Goal: Task Accomplishment & Management: Manage account settings

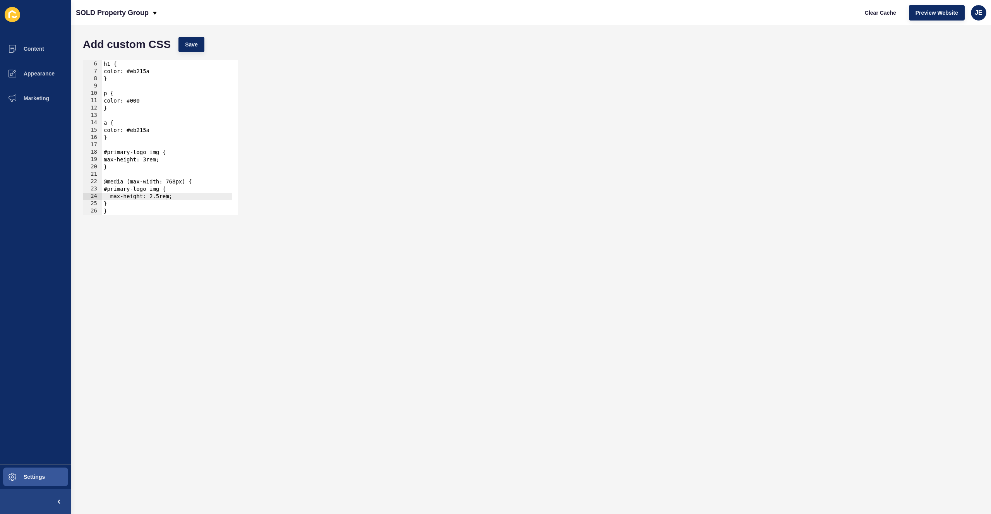
scroll to position [36, 0]
click at [43, 53] on button "Content" at bounding box center [35, 48] width 71 height 25
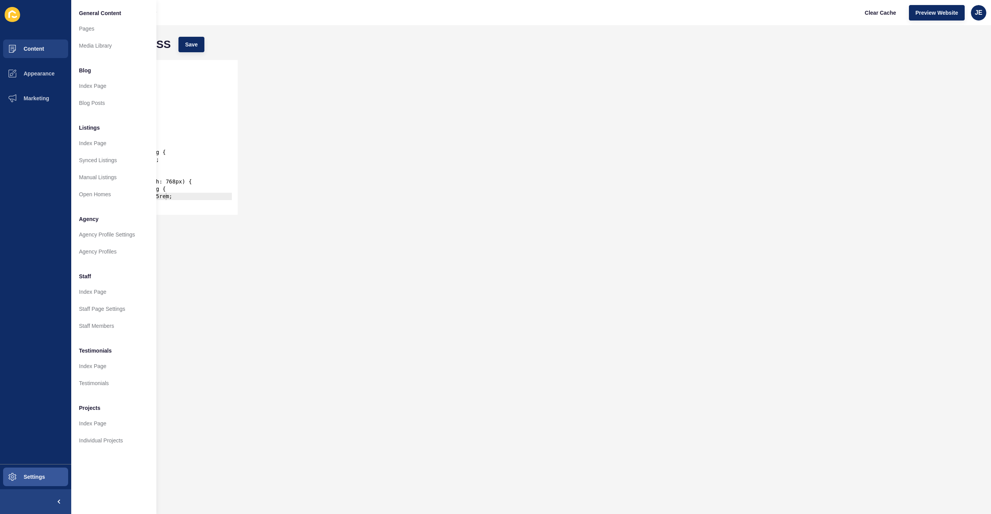
click at [341, 140] on div "max-height: 2.5rem; 5 6 7 8 9 10 11 12 13 14 15 16 17 18 19 20 21 22 23 24 25 2…" at bounding box center [531, 137] width 904 height 163
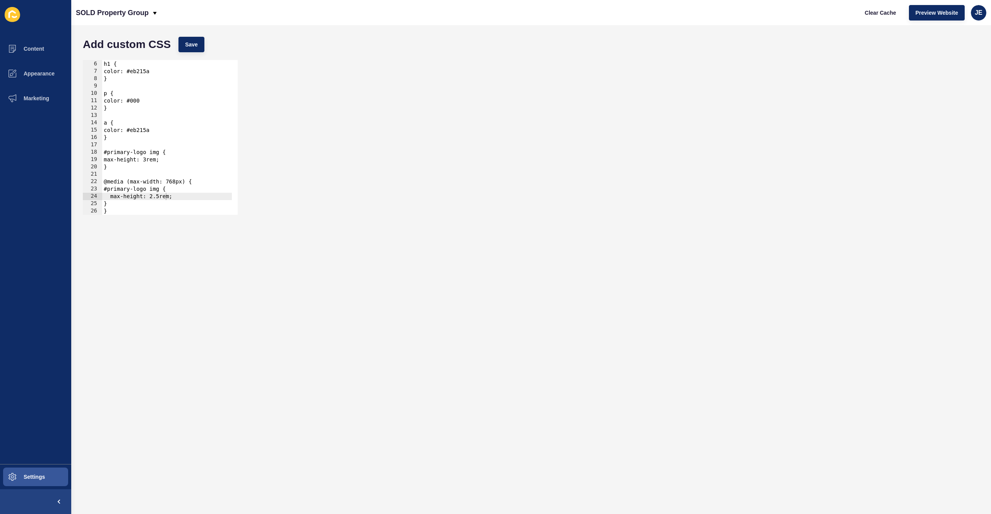
click at [354, 116] on div "max-height: 2.5rem; 5 6 7 8 9 10 11 12 13 14 15 16 17 18 19 20 21 22 23 24 25 2…" at bounding box center [531, 137] width 904 height 163
click at [353, 115] on div "max-height: 2.5rem; 5 6 7 8 9 10 11 12 13 14 15 16 17 18 19 20 21 22 23 24 25 2…" at bounding box center [531, 137] width 904 height 163
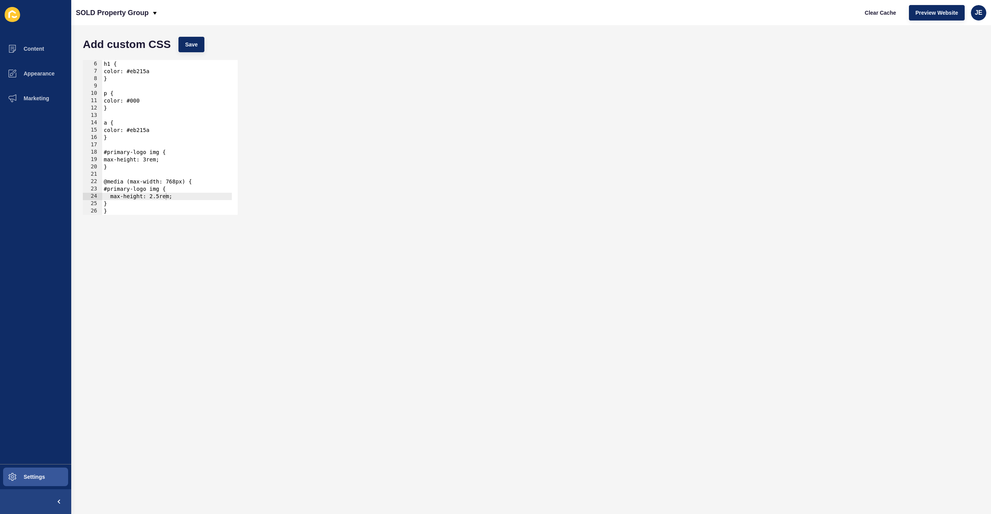
click at [353, 115] on div "max-height: 2.5rem; 5 6 7 8 9 10 11 12 13 14 15 16 17 18 19 20 21 22 23 24 25 2…" at bounding box center [531, 137] width 904 height 163
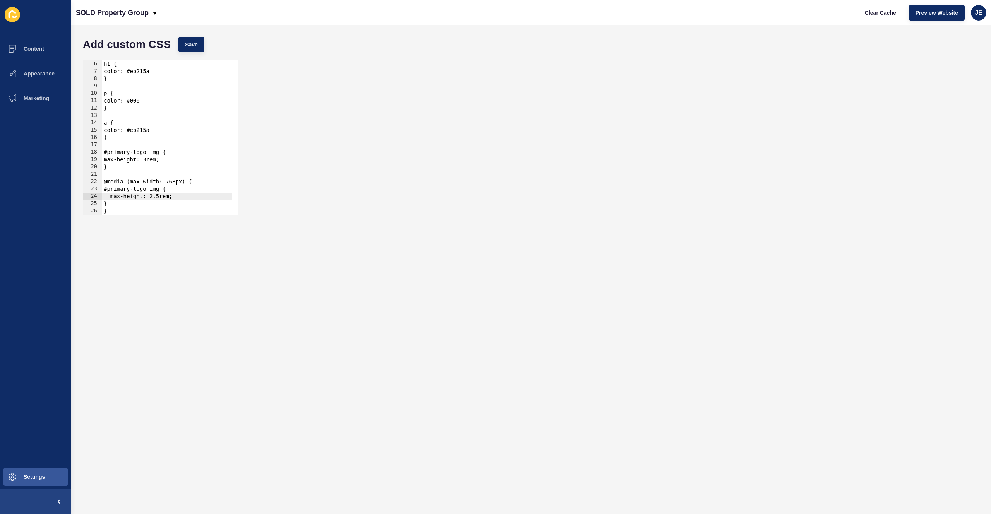
click at [353, 115] on div "max-height: 2.5rem; 5 6 7 8 9 10 11 12 13 14 15 16 17 18 19 20 21 22 23 24 25 2…" at bounding box center [531, 137] width 904 height 163
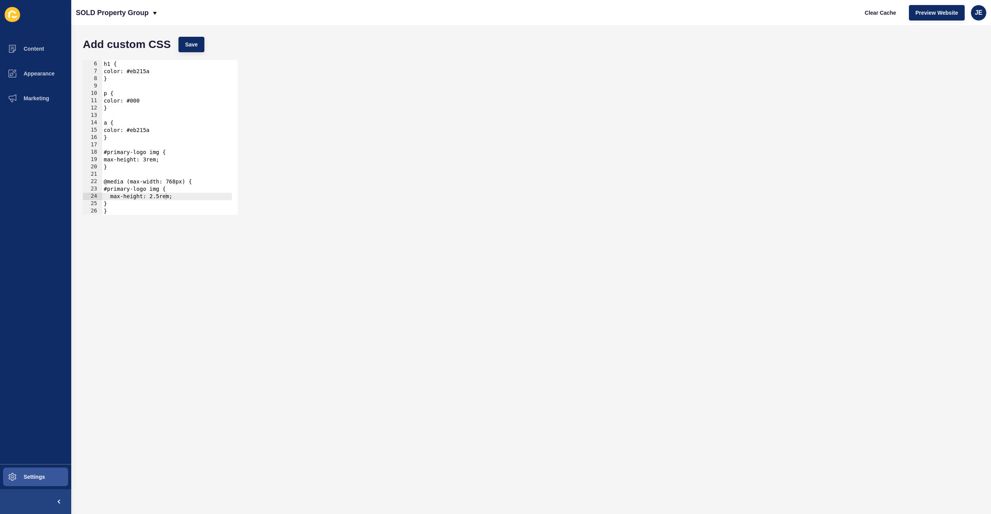
drag, startPoint x: 353, startPoint y: 115, endPoint x: 350, endPoint y: 122, distance: 7.8
click at [350, 122] on div "max-height: 2.5rem; 5 6 7 8 9 10 11 12 13 14 15 16 17 18 19 20 21 22 23 24 25 2…" at bounding box center [531, 137] width 904 height 163
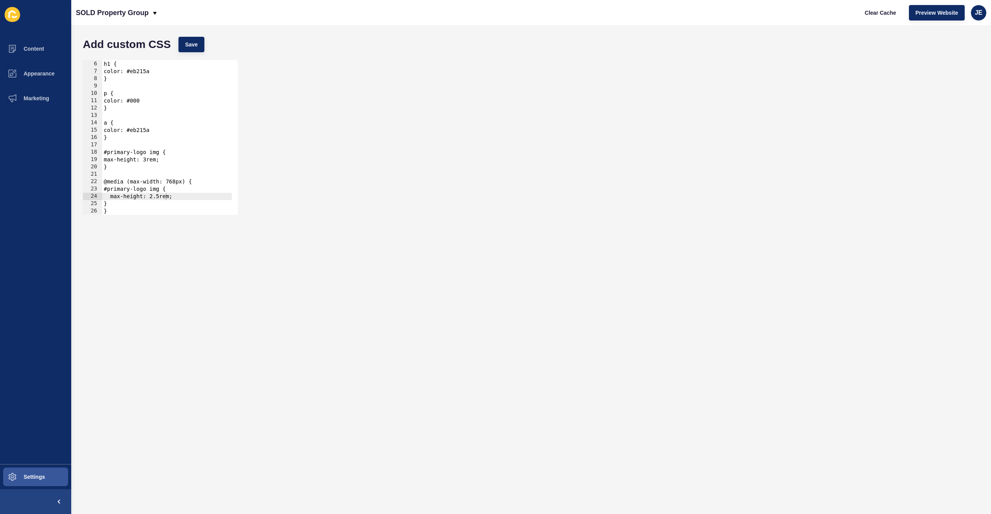
click at [350, 122] on div "max-height: 2.5rem; 5 6 7 8 9 10 11 12 13 14 15 16 17 18 19 20 21 22 23 24 25 2…" at bounding box center [531, 137] width 904 height 163
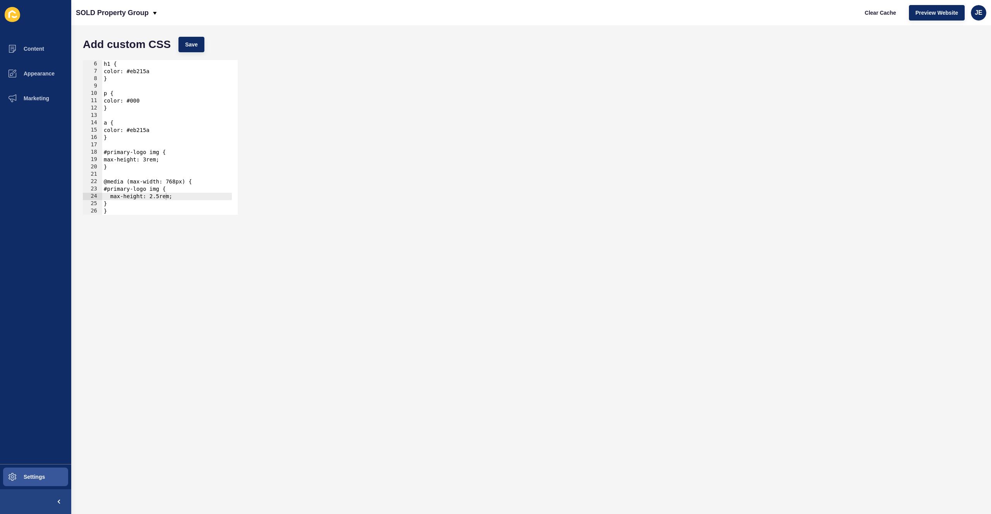
click at [350, 122] on div "max-height: 2.5rem; 5 6 7 8 9 10 11 12 13 14 15 16 17 18 19 20 21 22 23 24 25 2…" at bounding box center [531, 137] width 904 height 163
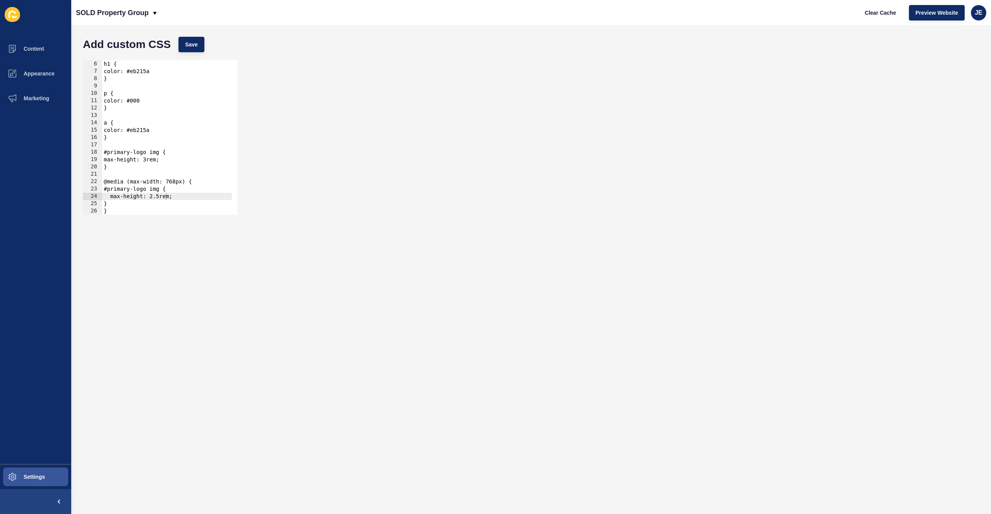
click at [350, 122] on div "max-height: 2.5rem; 5 6 7 8 9 10 11 12 13 14 15 16 17 18 19 20 21 22 23 24 25 2…" at bounding box center [531, 137] width 904 height 163
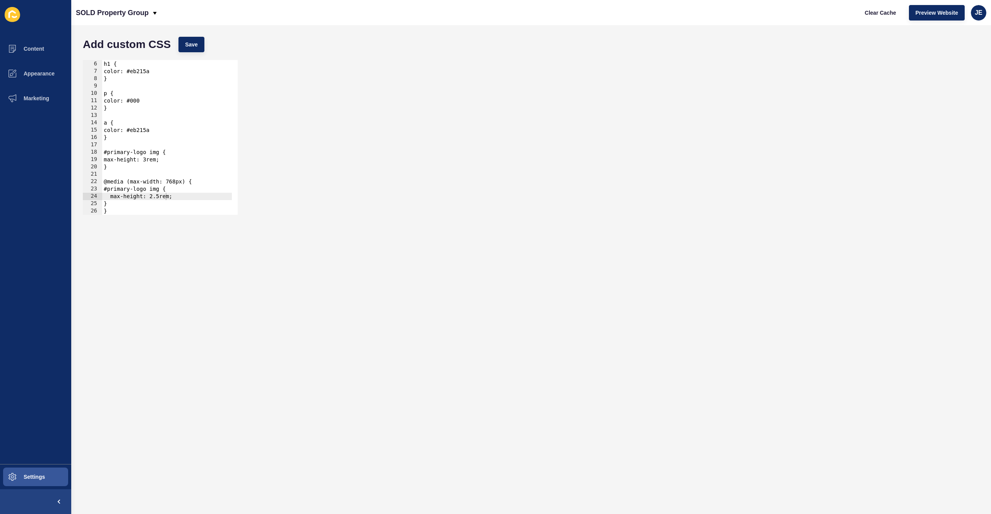
click at [350, 122] on div "max-height: 2.5rem; 5 6 7 8 9 10 11 12 13 14 15 16 17 18 19 20 21 22 23 24 25 2…" at bounding box center [531, 137] width 904 height 163
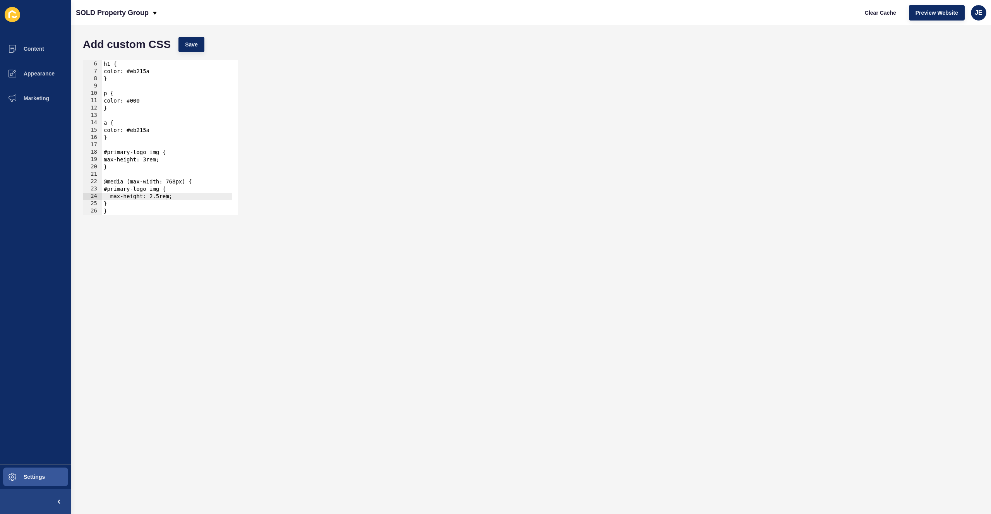
click at [350, 122] on div "max-height: 2.5rem; 5 6 7 8 9 10 11 12 13 14 15 16 17 18 19 20 21 22 23 24 25 2…" at bounding box center [531, 137] width 904 height 163
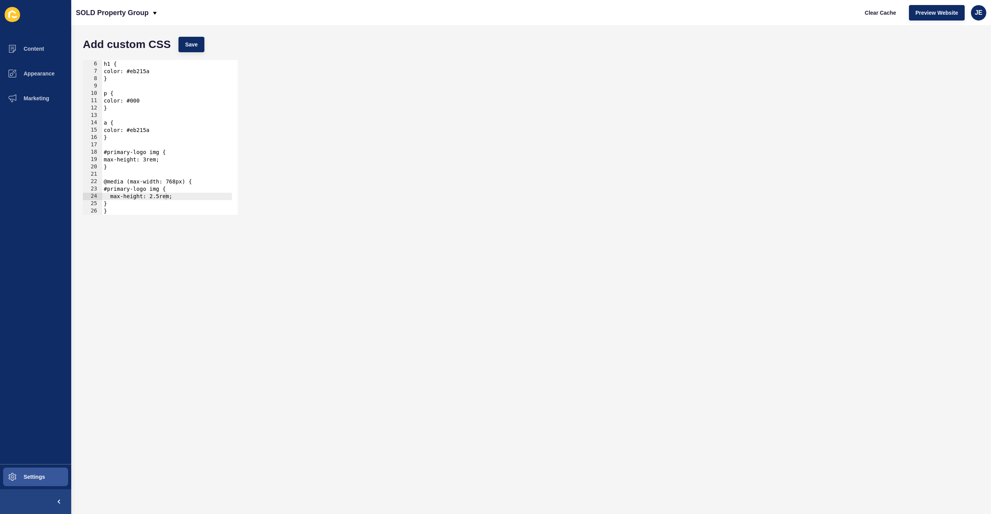
click at [350, 122] on div "max-height: 2.5rem; 5 6 7 8 9 10 11 12 13 14 15 16 17 18 19 20 21 22 23 24 25 2…" at bounding box center [531, 137] width 904 height 163
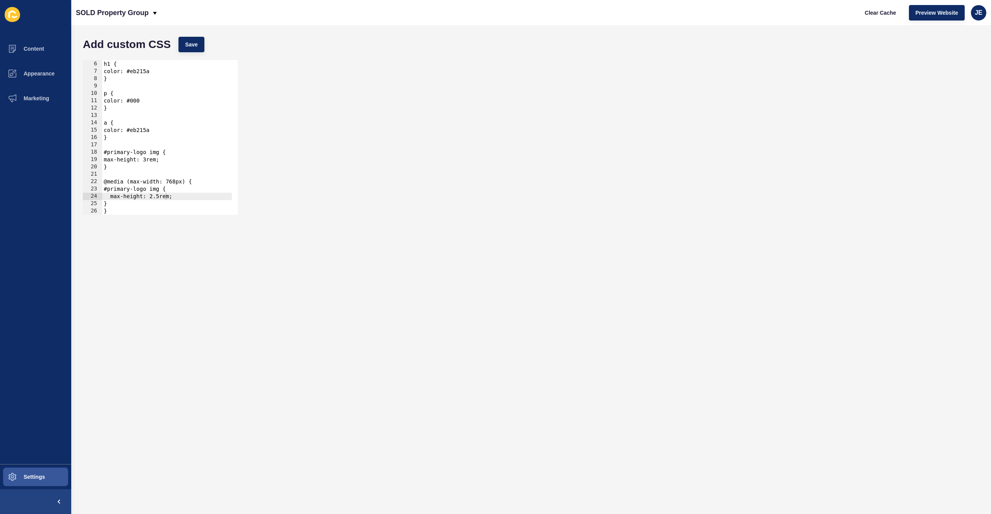
click at [350, 122] on div "max-height: 2.5rem; 5 6 7 8 9 10 11 12 13 14 15 16 17 18 19 20 21 22 23 24 25 2…" at bounding box center [531, 137] width 904 height 163
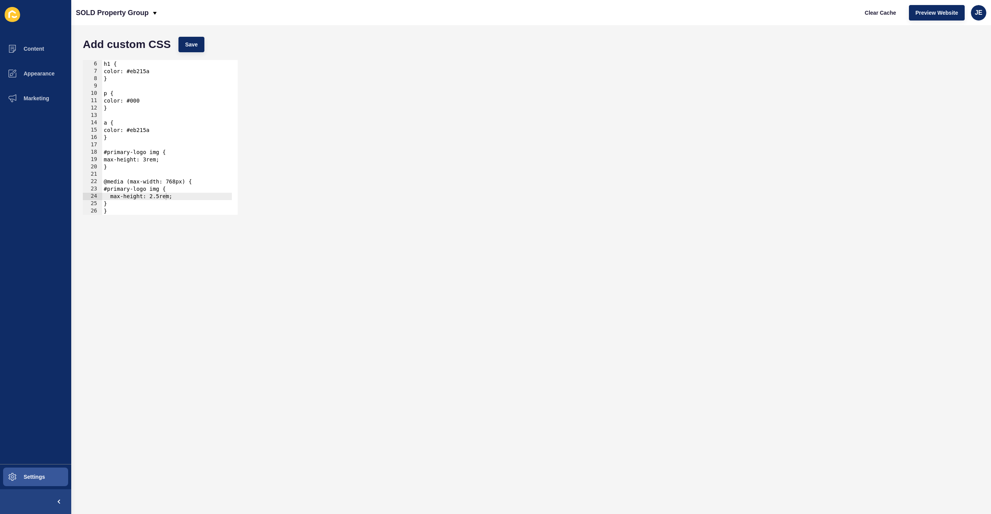
click at [350, 122] on div "max-height: 2.5rem; 5 6 7 8 9 10 11 12 13 14 15 16 17 18 19 20 21 22 23 24 25 2…" at bounding box center [531, 137] width 904 height 163
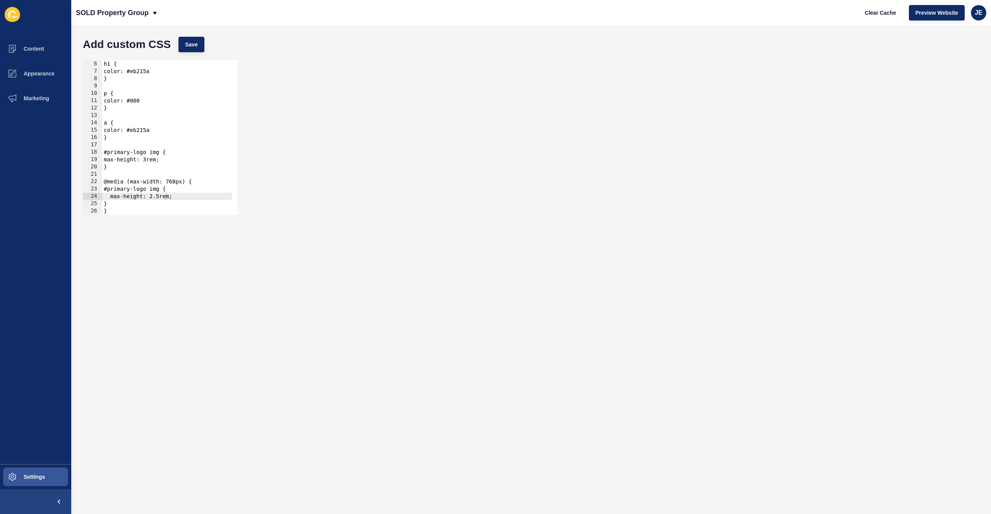
click at [350, 122] on div "max-height: 2.5rem; 5 6 7 8 9 10 11 12 13 14 15 16 17 18 19 20 21 22 23 24 25 2…" at bounding box center [531, 137] width 904 height 163
drag, startPoint x: 350, startPoint y: 122, endPoint x: 347, endPoint y: 125, distance: 4.1
click at [347, 125] on div "max-height: 2.5rem; 5 6 7 8 9 10 11 12 13 14 15 16 17 18 19 20 21 22 23 24 25 2…" at bounding box center [531, 137] width 904 height 163
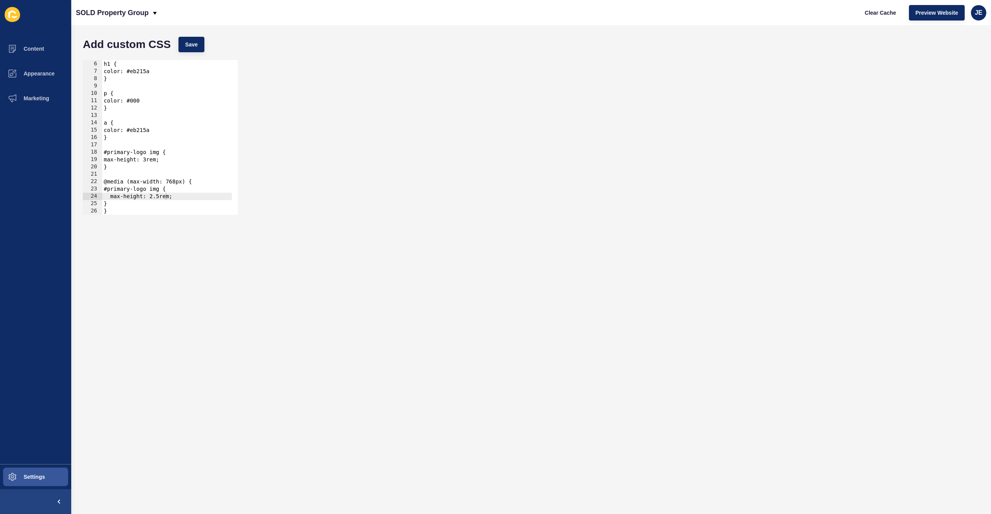
click at [347, 125] on div "max-height: 2.5rem; 5 6 7 8 9 10 11 12 13 14 15 16 17 18 19 20 21 22 23 24 25 2…" at bounding box center [531, 137] width 904 height 163
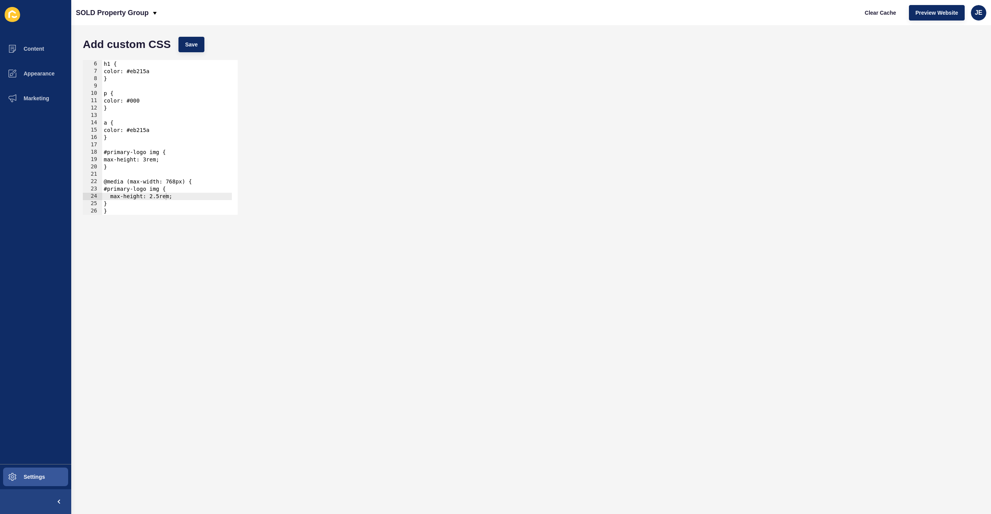
click at [347, 125] on div "max-height: 2.5rem; 5 6 7 8 9 10 11 12 13 14 15 16 17 18 19 20 21 22 23 24 25 2…" at bounding box center [531, 137] width 904 height 163
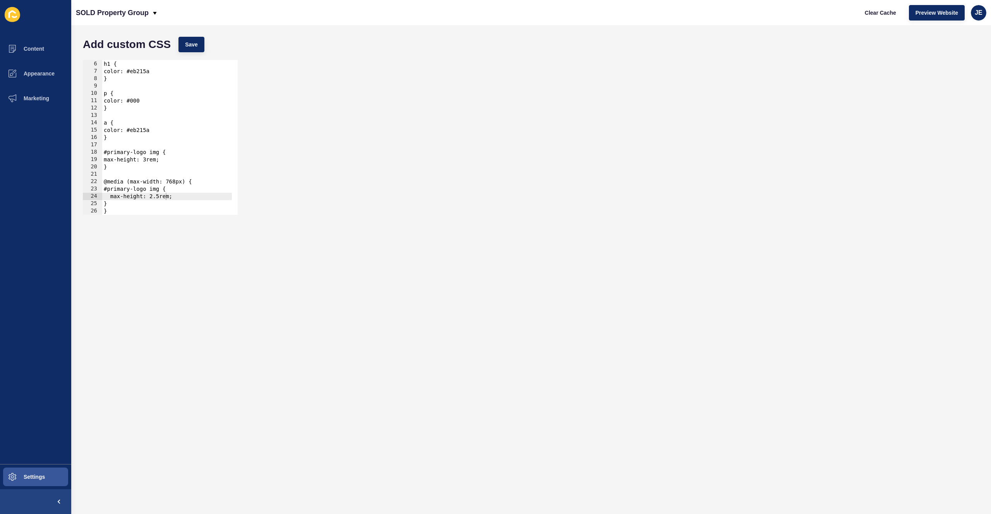
click at [347, 125] on div "max-height: 2.5rem; 5 6 7 8 9 10 11 12 13 14 15 16 17 18 19 20 21 22 23 24 25 2…" at bounding box center [531, 137] width 904 height 163
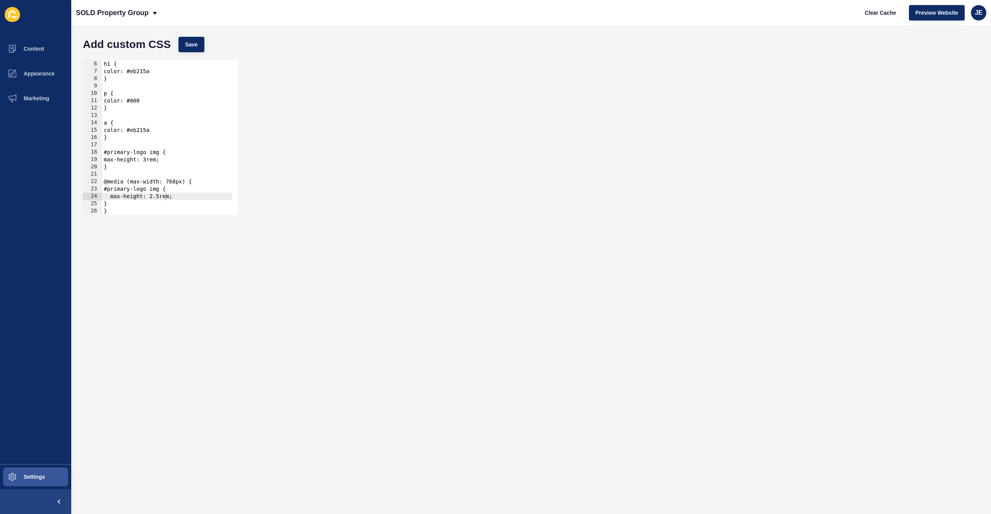
click at [347, 125] on div "max-height: 2.5rem; 5 6 7 8 9 10 11 12 13 14 15 16 17 18 19 20 21 22 23 24 25 2…" at bounding box center [531, 137] width 904 height 163
drag, startPoint x: 347, startPoint y: 125, endPoint x: 345, endPoint y: 131, distance: 6.1
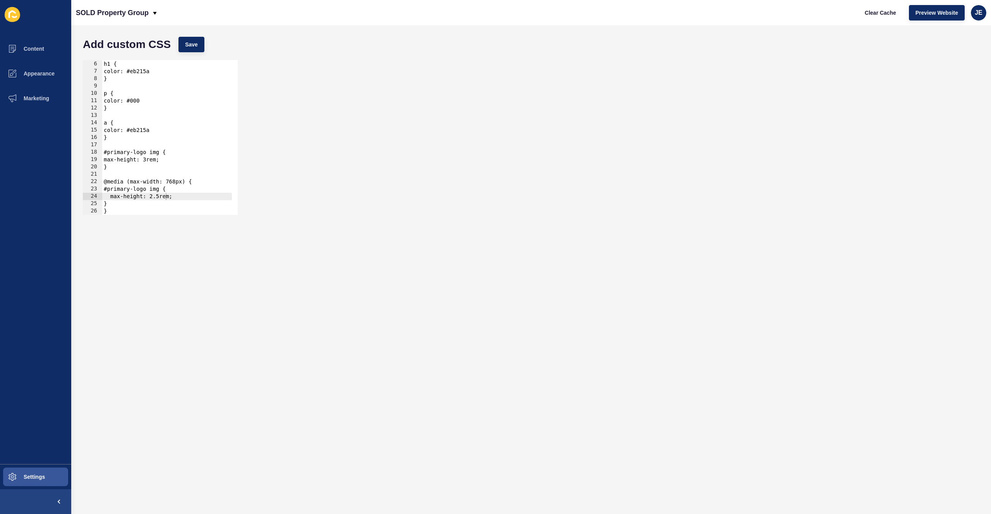
click at [345, 131] on div "max-height: 2.5rem; 5 6 7 8 9 10 11 12 13 14 15 16 17 18 19 20 21 22 23 24 25 2…" at bounding box center [531, 137] width 904 height 163
drag, startPoint x: 345, startPoint y: 131, endPoint x: 333, endPoint y: 146, distance: 19.1
click at [333, 146] on div "max-height: 2.5rem; 5 6 7 8 9 10 11 12 13 14 15 16 17 18 19 20 21 22 23 24 25 2…" at bounding box center [531, 137] width 904 height 163
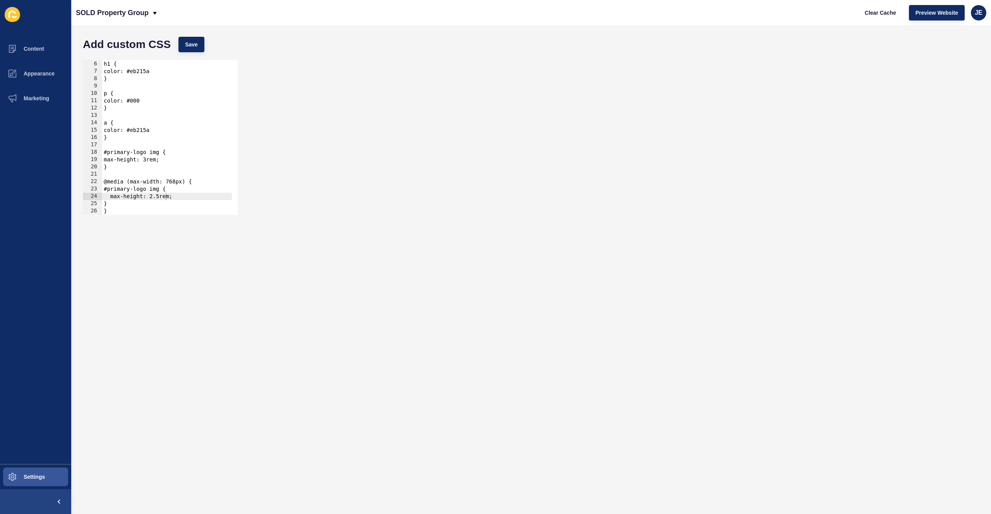
click at [333, 146] on div "max-height: 2.5rem; 5 6 7 8 9 10 11 12 13 14 15 16 17 18 19 20 21 22 23 24 25 2…" at bounding box center [531, 137] width 904 height 163
click at [38, 468] on button "Settings" at bounding box center [35, 477] width 71 height 25
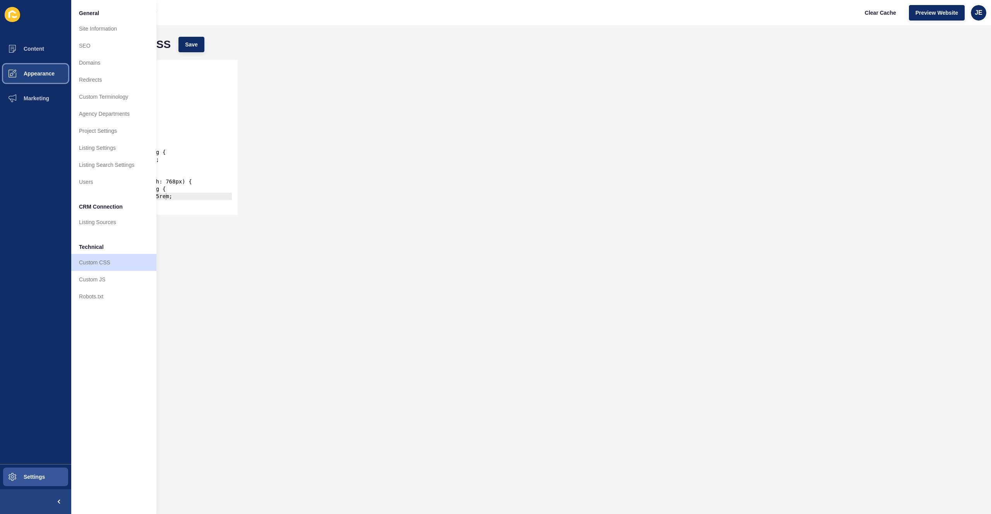
click at [42, 75] on span "Appearance" at bounding box center [27, 73] width 56 height 6
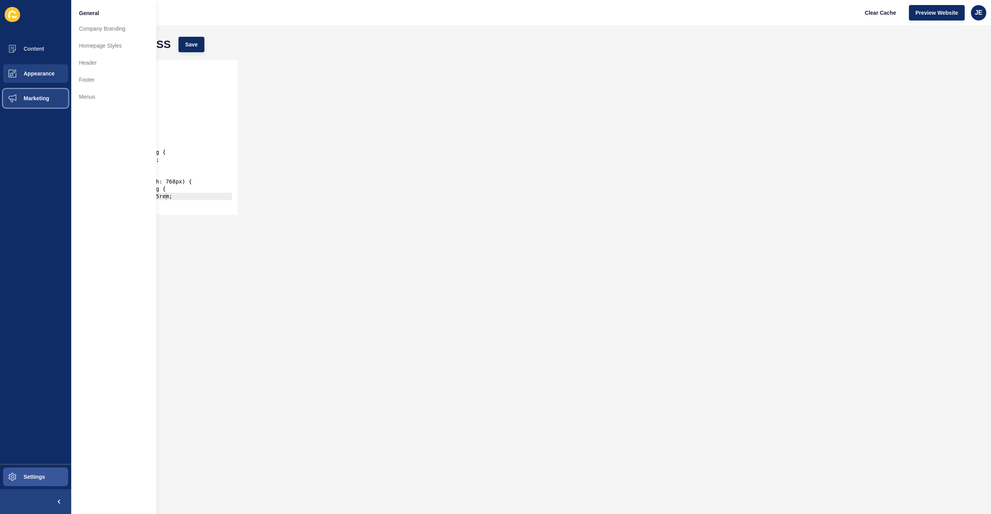
click at [37, 100] on span "Marketing" at bounding box center [24, 98] width 50 height 6
click at [86, 105] on link "Forms" at bounding box center [113, 102] width 85 height 17
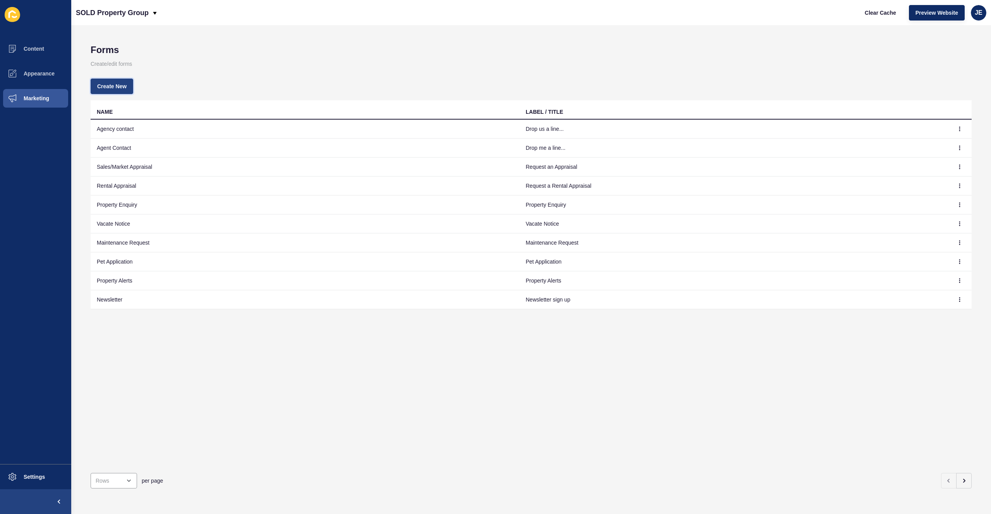
click at [114, 93] on button "Create New" at bounding box center [112, 86] width 43 height 15
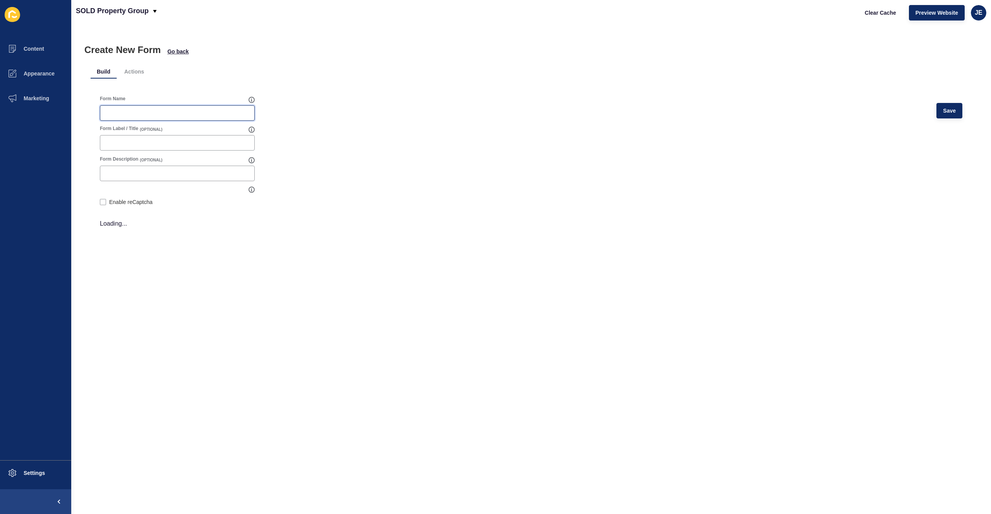
click at [158, 113] on input "Form Name" at bounding box center [177, 113] width 145 height 8
paste input "Website Enquiry"
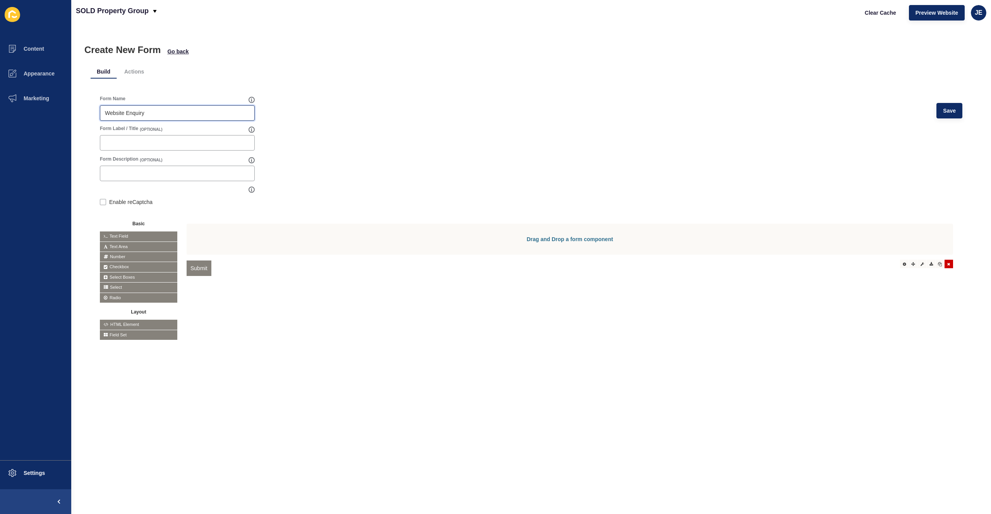
click at [945, 266] on div at bounding box center [949, 264] width 9 height 9
type input "Website Enquiry"
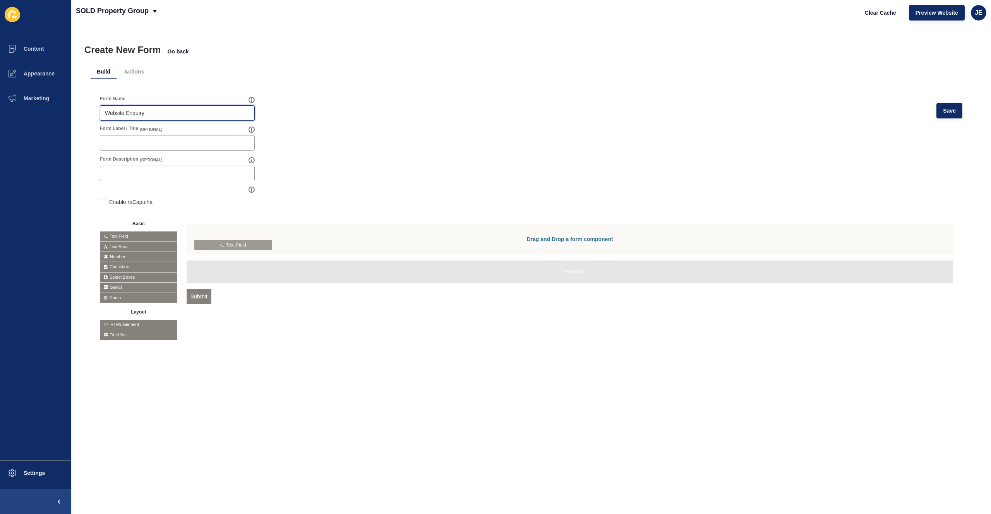
drag, startPoint x: 136, startPoint y: 235, endPoint x: 231, endPoint y: 244, distance: 95.2
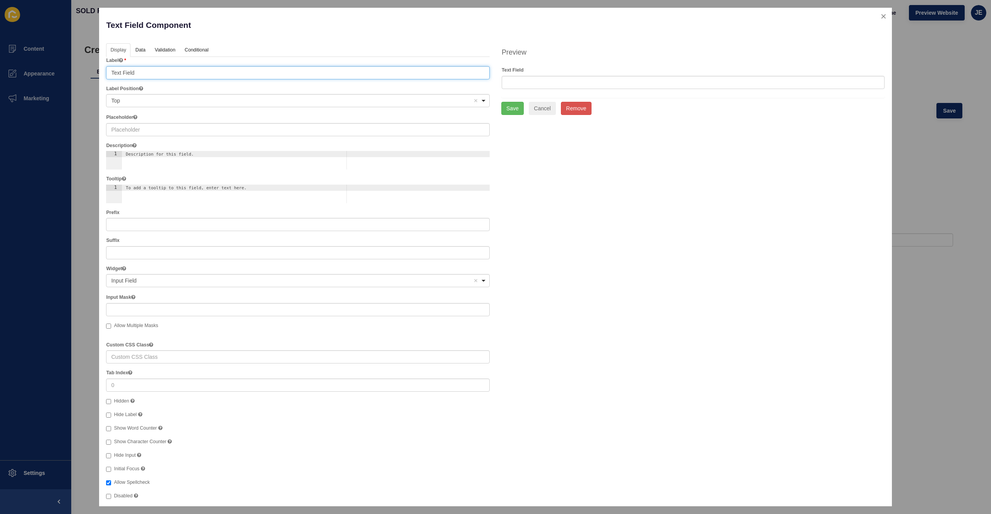
click at [131, 69] on input "Text Field" at bounding box center [298, 72] width 384 height 13
drag, startPoint x: 151, startPoint y: 73, endPoint x: 62, endPoint y: 69, distance: 89.5
click at [62, 69] on div "Text Field Component Help Display Data Validation API Conditional Logic Layout …" at bounding box center [495, 257] width 991 height 514
type input "Name"
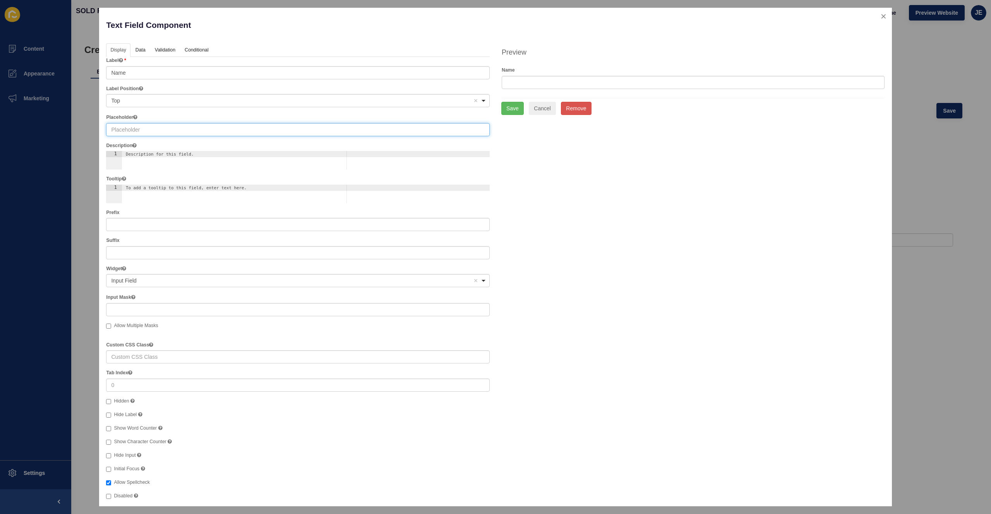
click at [132, 125] on input "text" at bounding box center [298, 129] width 384 height 13
type input "Name"
click at [137, 53] on link "Data" at bounding box center [140, 50] width 18 height 14
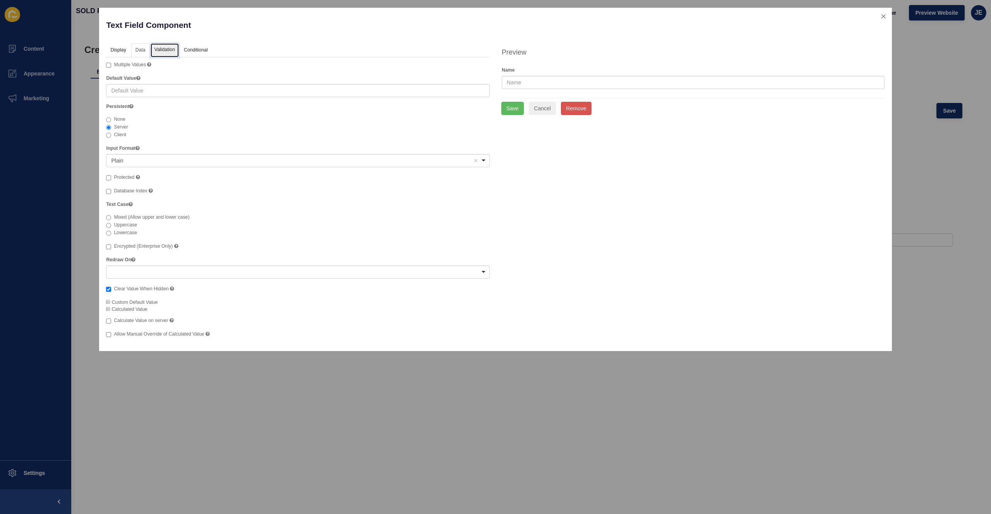
click at [171, 48] on link "Validation" at bounding box center [165, 50] width 28 height 14
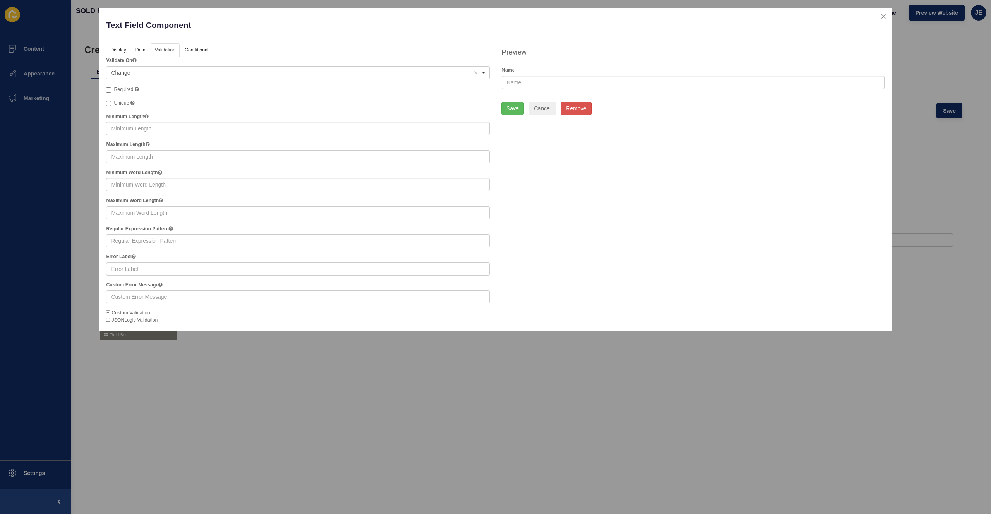
click at [125, 89] on span "Required" at bounding box center [123, 89] width 19 height 5
click at [111, 89] on input "Required" at bounding box center [108, 90] width 5 height 5
checkbox input "true"
click at [122, 53] on link "Display" at bounding box center [117, 50] width 23 height 14
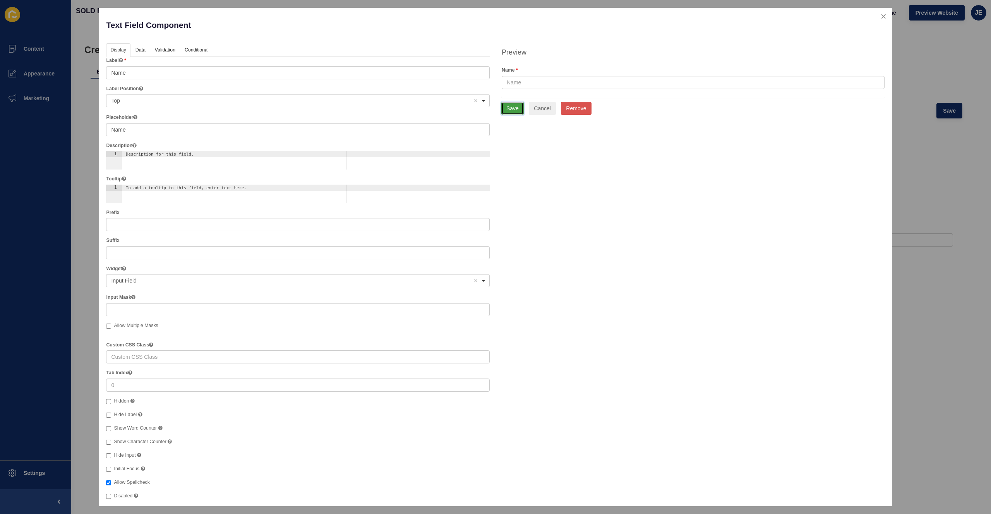
click at [513, 113] on button "Save" at bounding box center [512, 108] width 22 height 13
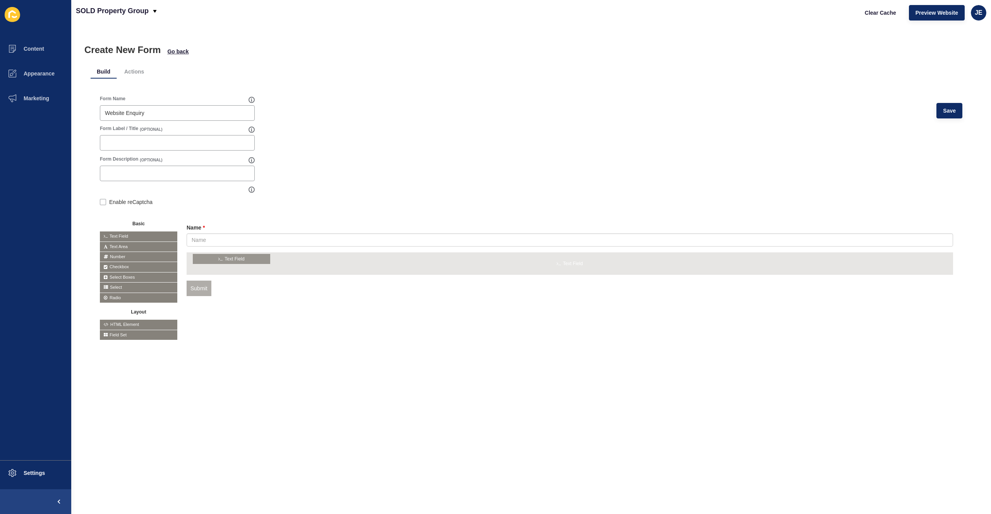
drag, startPoint x: 151, startPoint y: 235, endPoint x: 245, endPoint y: 258, distance: 96.0
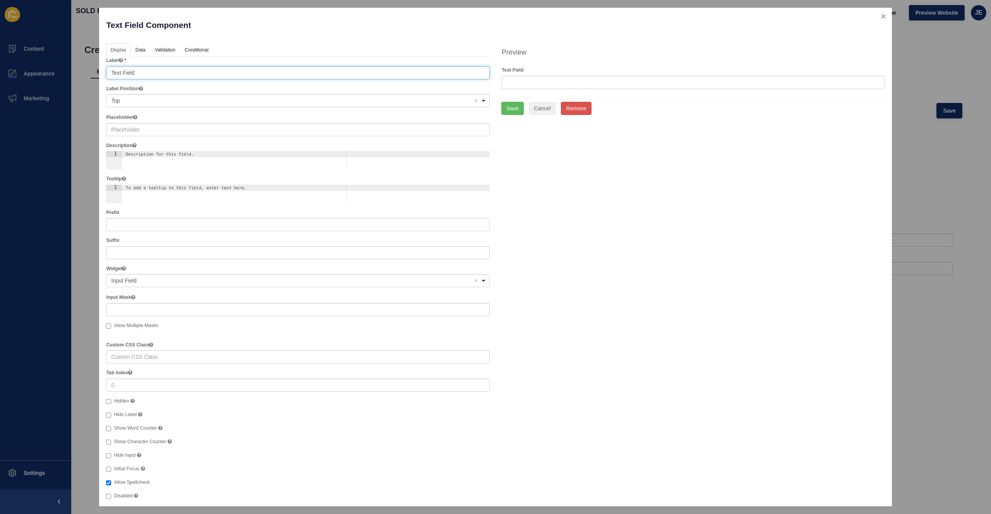
drag, startPoint x: 155, startPoint y: 68, endPoint x: 19, endPoint y: 67, distance: 135.9
click at [19, 67] on div "Text Field Component Help Display Data Validation API Conditional Logic Layout …" at bounding box center [495, 257] width 991 height 514
type input "Phone"
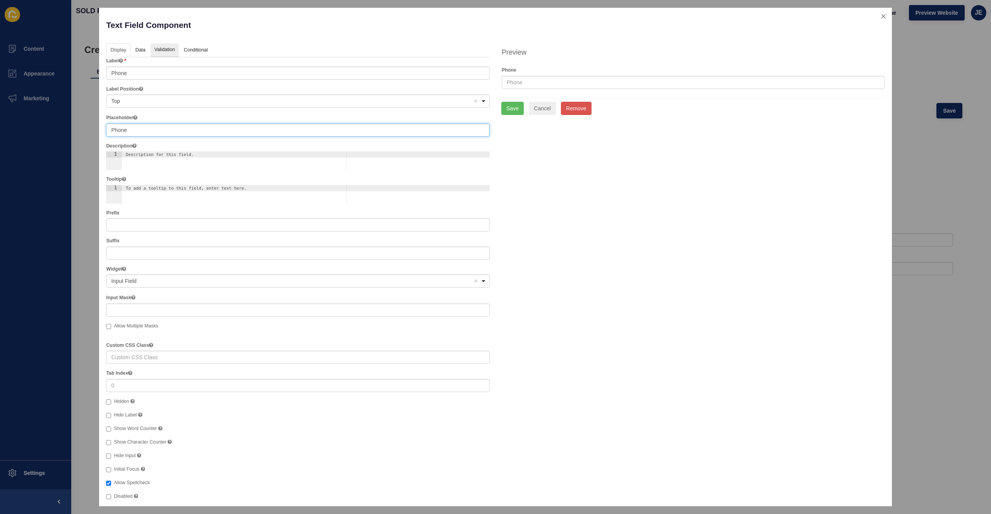
type input "Phone"
click at [173, 50] on link "Validation" at bounding box center [165, 50] width 28 height 14
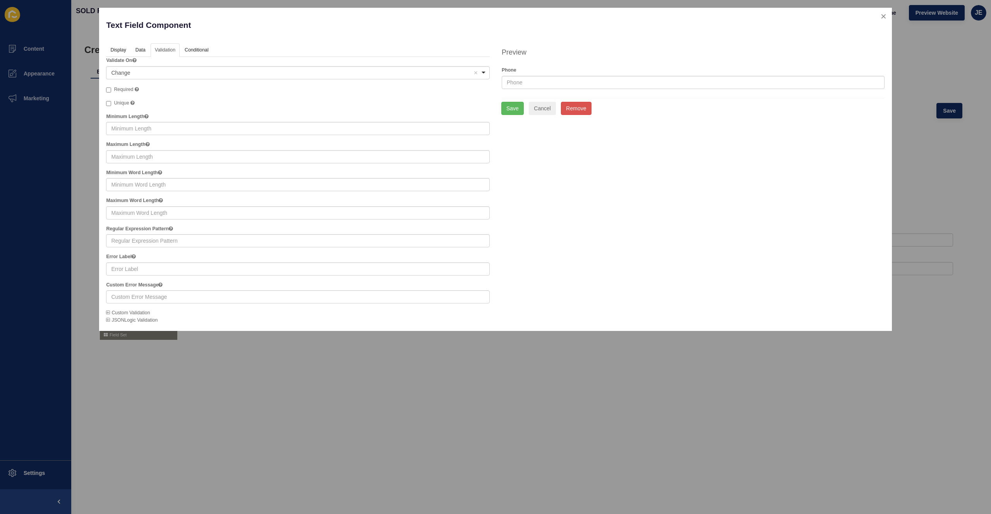
click at [120, 90] on span "Required" at bounding box center [123, 89] width 19 height 5
click at [111, 90] on input "Required" at bounding box center [108, 90] width 5 height 5
checkbox input "true"
click at [506, 108] on button "Save" at bounding box center [512, 108] width 22 height 13
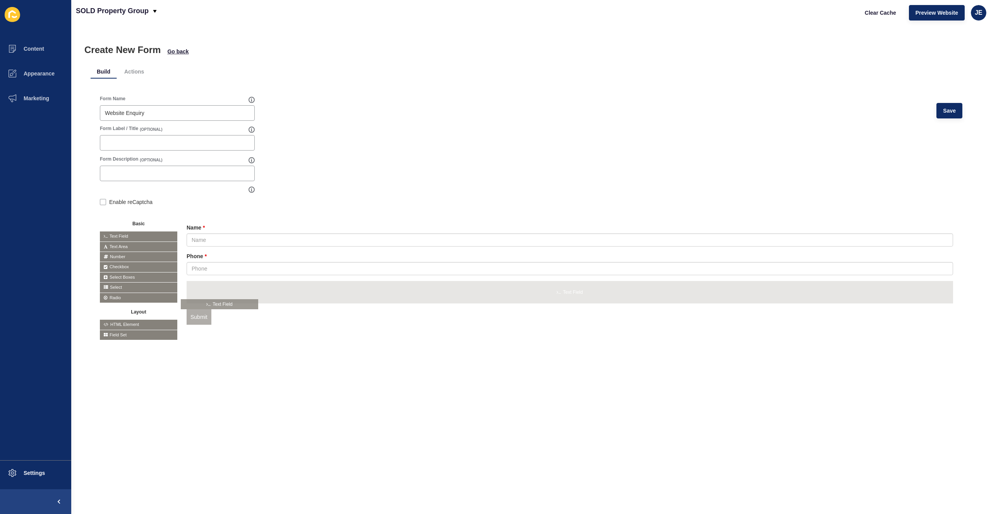
drag, startPoint x: 160, startPoint y: 235, endPoint x: 241, endPoint y: 303, distance: 105.5
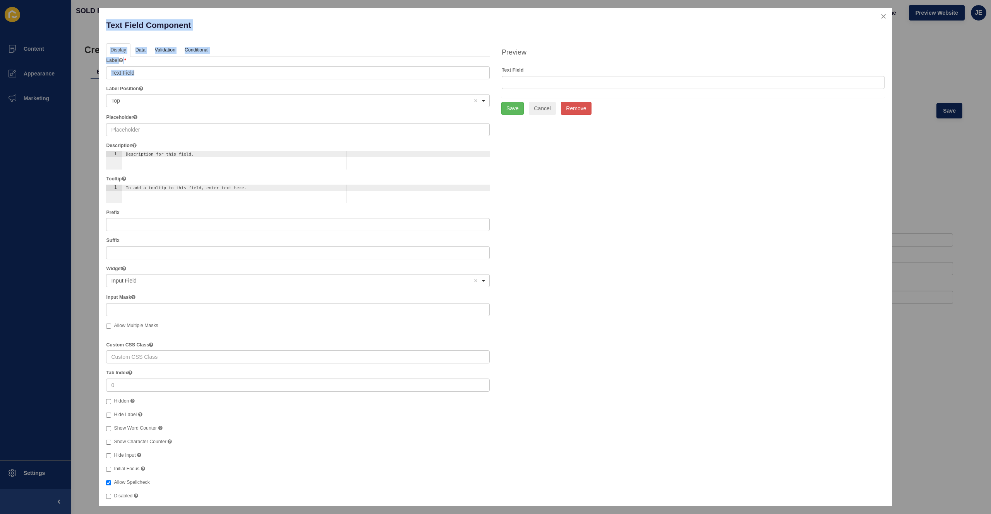
drag, startPoint x: 165, startPoint y: 81, endPoint x: 93, endPoint y: 71, distance: 71.8
click at [93, 71] on div "Text Field Component Help Display Data Validation API Conditional Logic Layout …" at bounding box center [495, 257] width 991 height 514
click at [142, 70] on input "Text Field" at bounding box center [298, 72] width 384 height 13
drag, startPoint x: 151, startPoint y: 70, endPoint x: 50, endPoint y: 71, distance: 101.1
click at [50, 71] on div "Text Field Component Help Display Data Validation API Conditional Logic Layout …" at bounding box center [495, 257] width 991 height 514
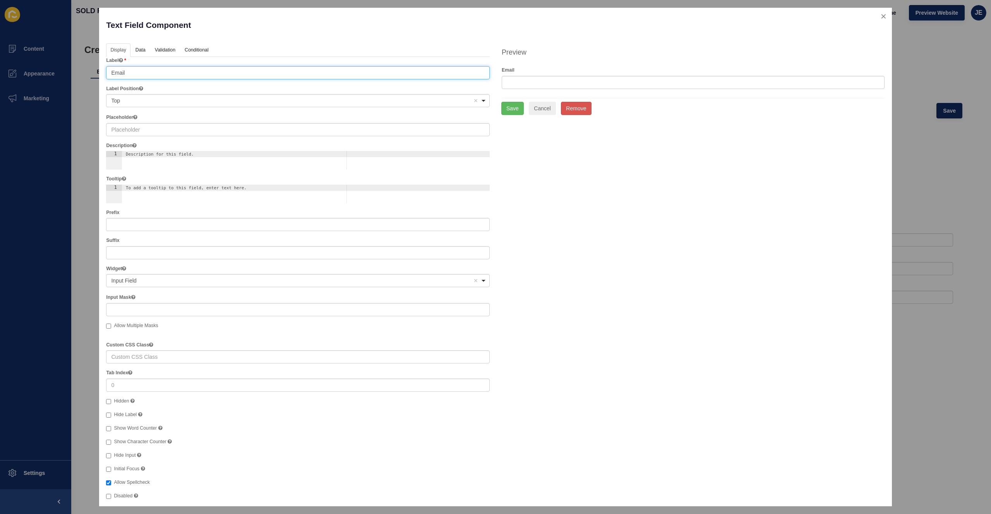
type input "Email"
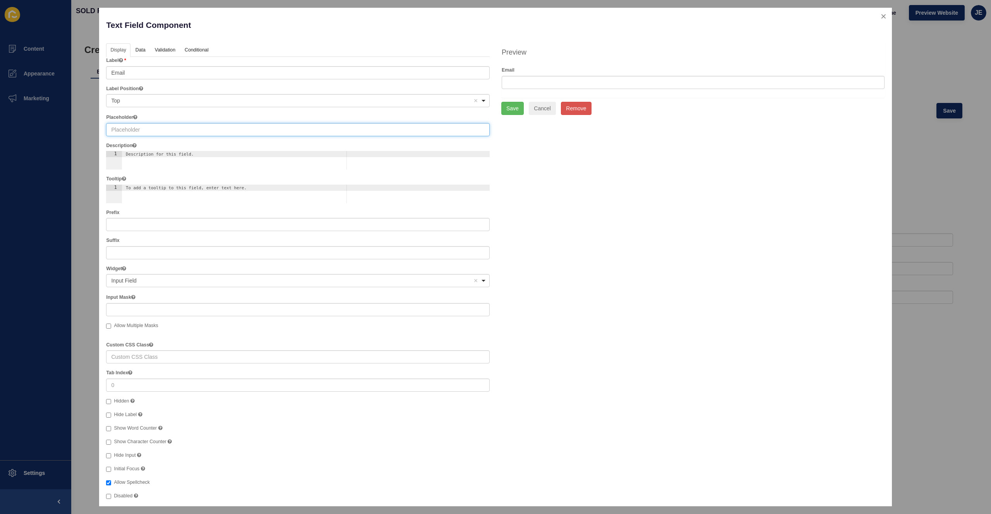
click at [161, 131] on input "text" at bounding box center [298, 129] width 384 height 13
paste input "Email"
type input "Email"
click at [512, 112] on button "Save" at bounding box center [512, 108] width 22 height 13
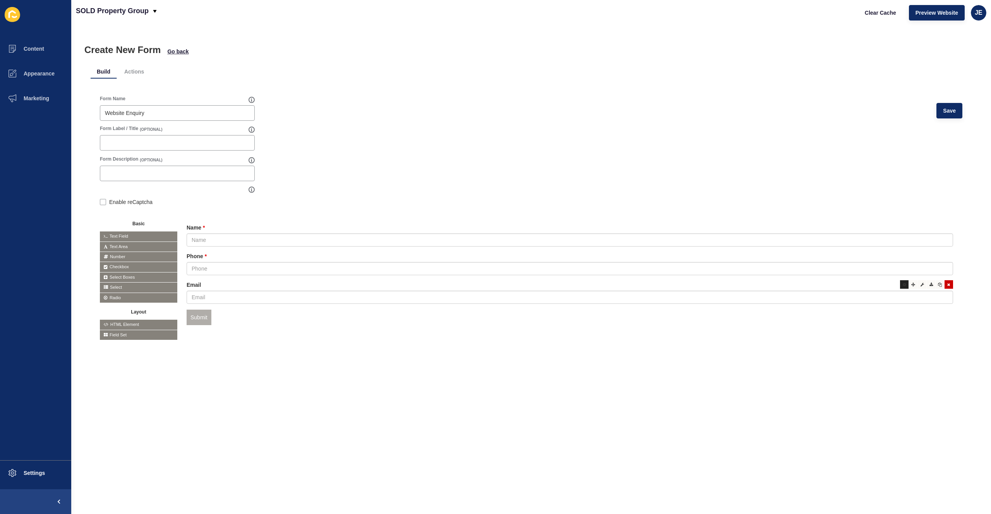
click at [903, 285] on icon at bounding box center [904, 285] width 3 height 4
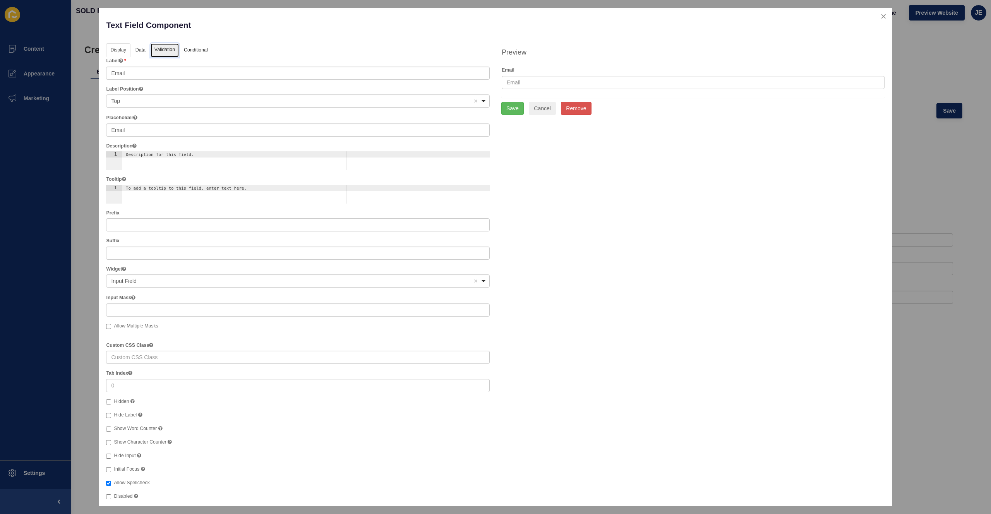
click at [168, 54] on link "Validation" at bounding box center [165, 50] width 28 height 14
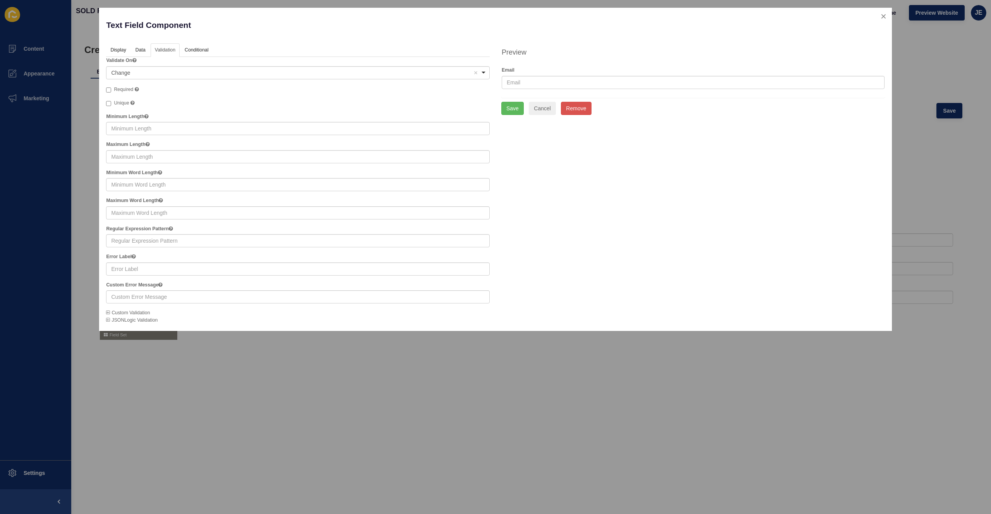
click at [127, 89] on span "Required" at bounding box center [123, 89] width 19 height 5
click at [111, 89] on input "Required" at bounding box center [108, 90] width 5 height 5
checkbox input "true"
click at [515, 108] on button "Save" at bounding box center [512, 108] width 22 height 13
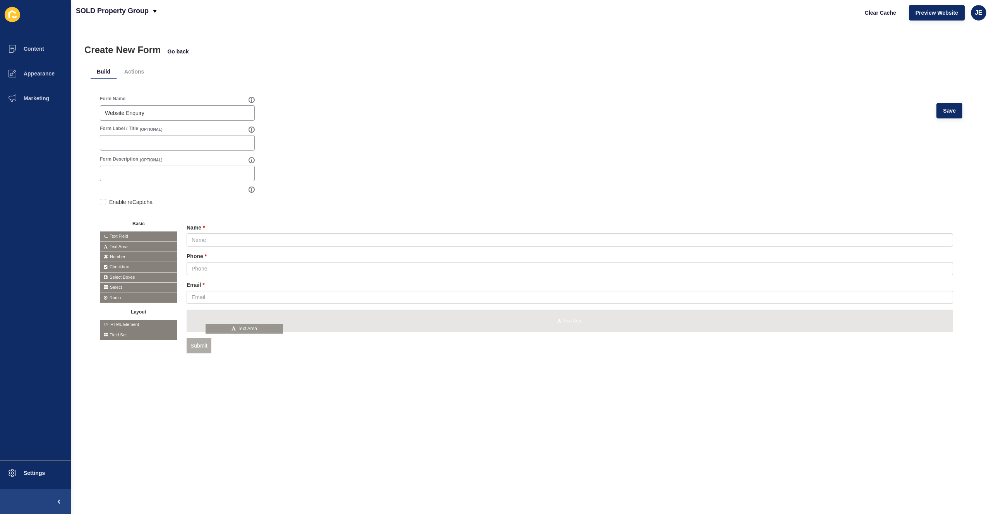
drag, startPoint x: 121, startPoint y: 248, endPoint x: 227, endPoint y: 329, distance: 133.7
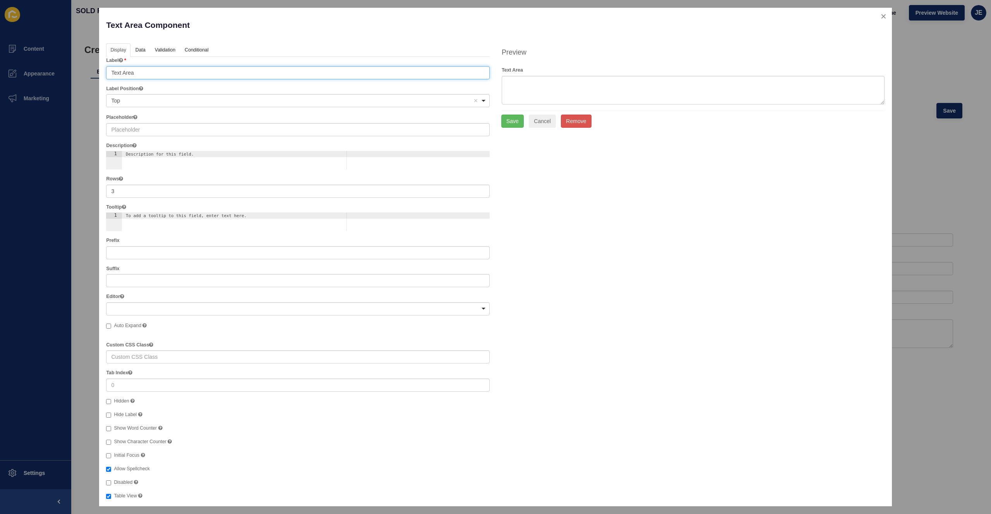
drag, startPoint x: 147, startPoint y: 76, endPoint x: 22, endPoint y: 68, distance: 124.9
click at [22, 68] on div "Text Area Component Help Display Data Validation API Conditional Logic Layout L…" at bounding box center [495, 257] width 991 height 514
paste input "Send us a message"
type input "Send us a message"
click at [513, 123] on button "Save" at bounding box center [512, 121] width 22 height 13
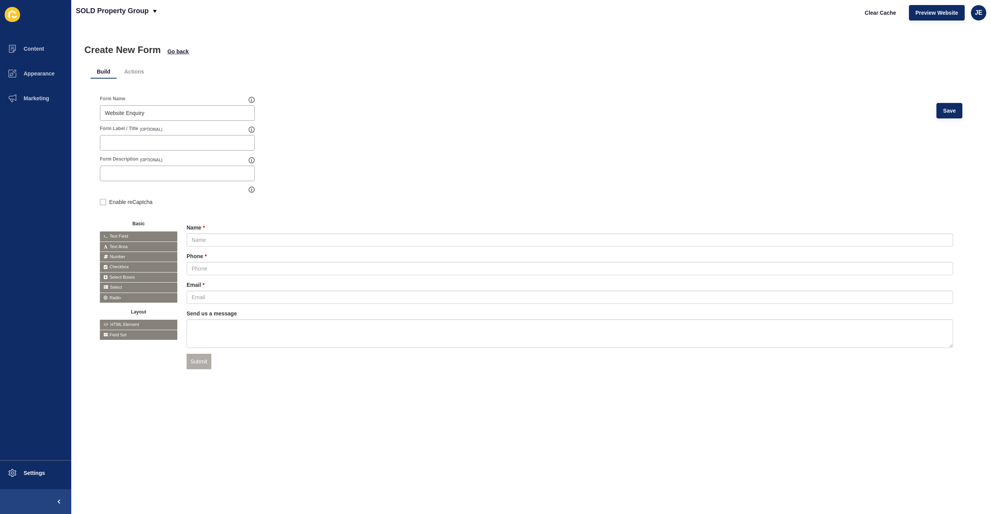
click at [315, 416] on div "Create New Form Go back Build Actions Form Name Website Enquiry Save Form Label…" at bounding box center [531, 269] width 920 height 489
click at [911, 314] on icon at bounding box center [913, 313] width 4 height 4
click at [909, 315] on div at bounding box center [913, 313] width 9 height 9
click at [903, 314] on icon at bounding box center [904, 313] width 3 height 4
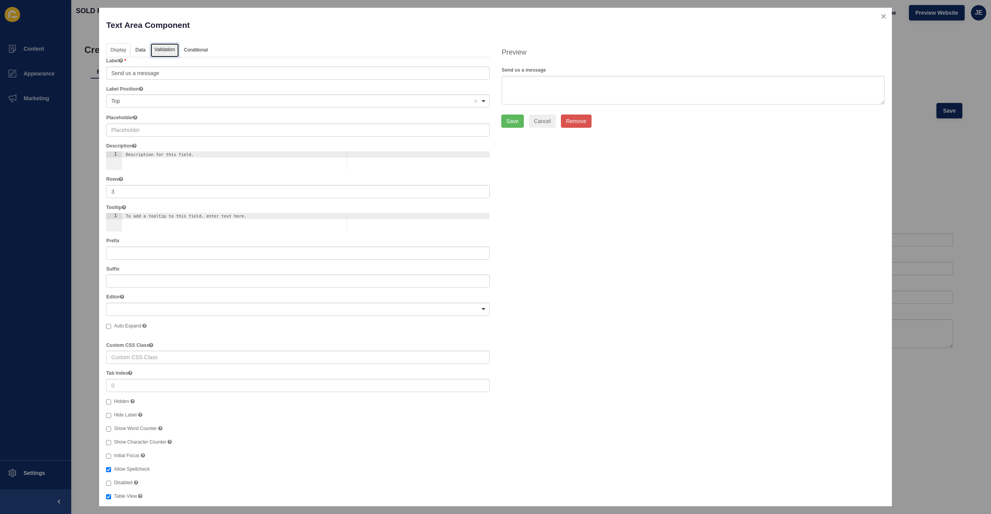
click at [160, 52] on link "Validation" at bounding box center [165, 50] width 28 height 14
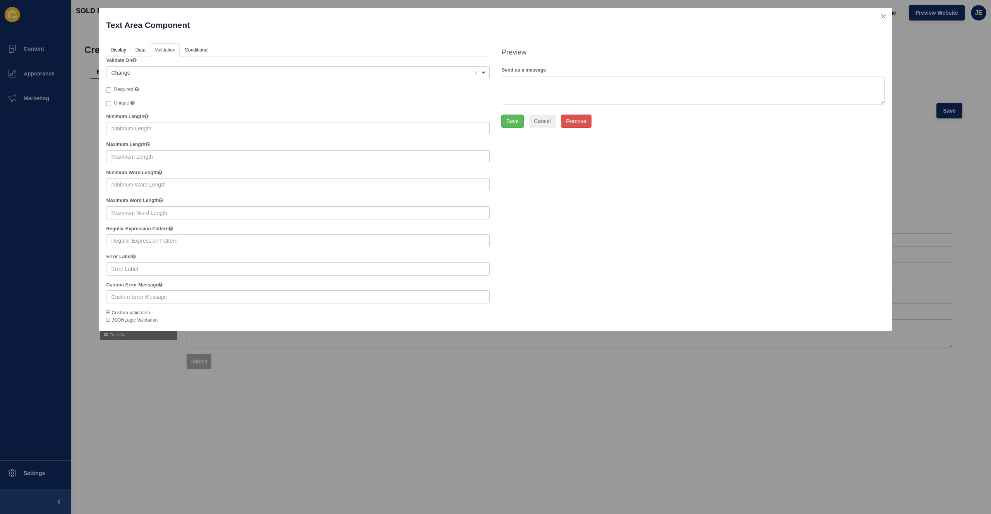
click at [121, 87] on span "Required" at bounding box center [123, 89] width 19 height 5
click at [111, 88] on input "Required" at bounding box center [108, 90] width 5 height 5
checkbox input "true"
click at [518, 120] on button "Save" at bounding box center [512, 121] width 22 height 13
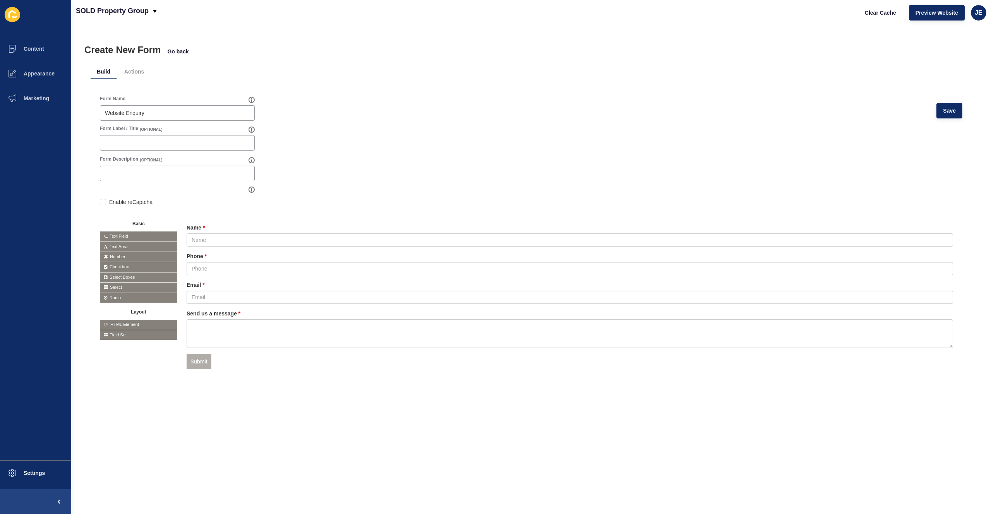
click at [314, 409] on div "Create New Form Go back Build Actions Form Name Website Enquiry Save Form Label…" at bounding box center [531, 269] width 920 height 489
click at [947, 357] on icon at bounding box center [948, 357] width 3 height 4
click at [288, 337] on textarea at bounding box center [570, 333] width 767 height 29
click at [284, 384] on div "Create New Form Go back Build Actions Form Name Website Enquiry Save Form Label…" at bounding box center [531, 269] width 920 height 489
click at [945, 111] on span "Save" at bounding box center [949, 111] width 13 height 8
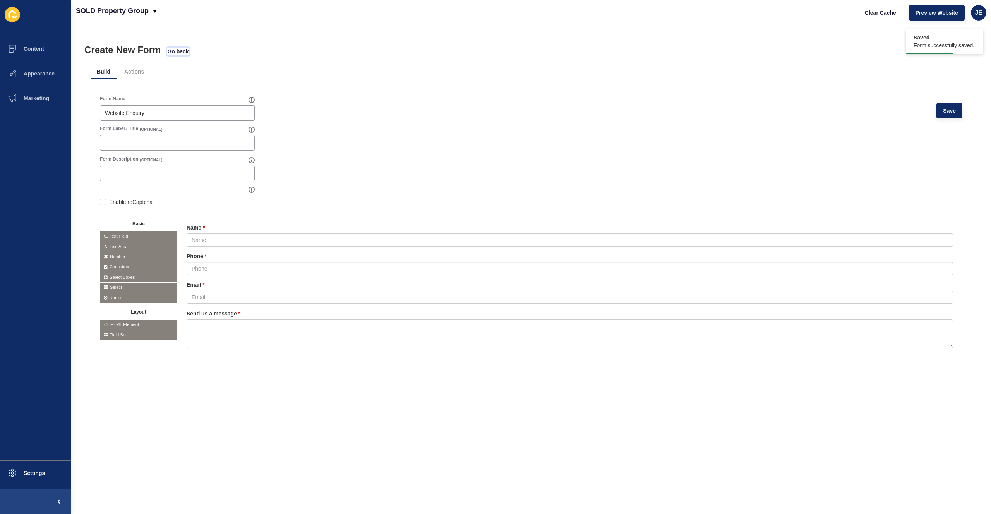
click at [178, 53] on span "Go back" at bounding box center [177, 52] width 21 height 8
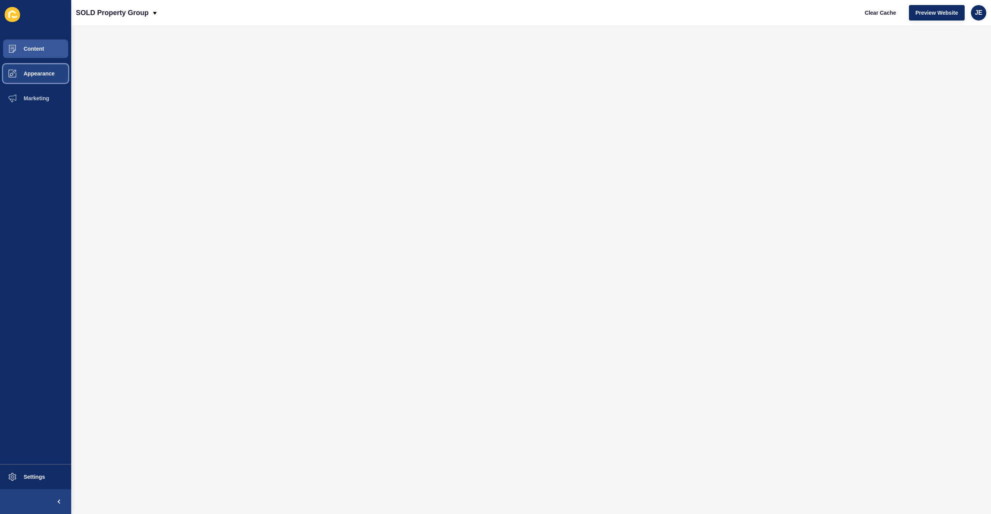
click at [40, 75] on span "Appearance" at bounding box center [27, 73] width 56 height 6
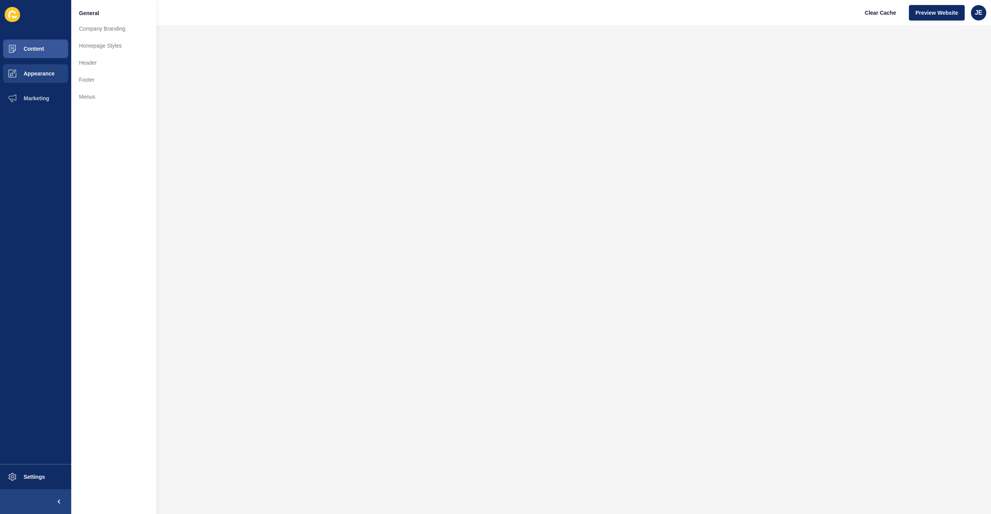
click at [255, 25] on iframe at bounding box center [531, 269] width 920 height 489
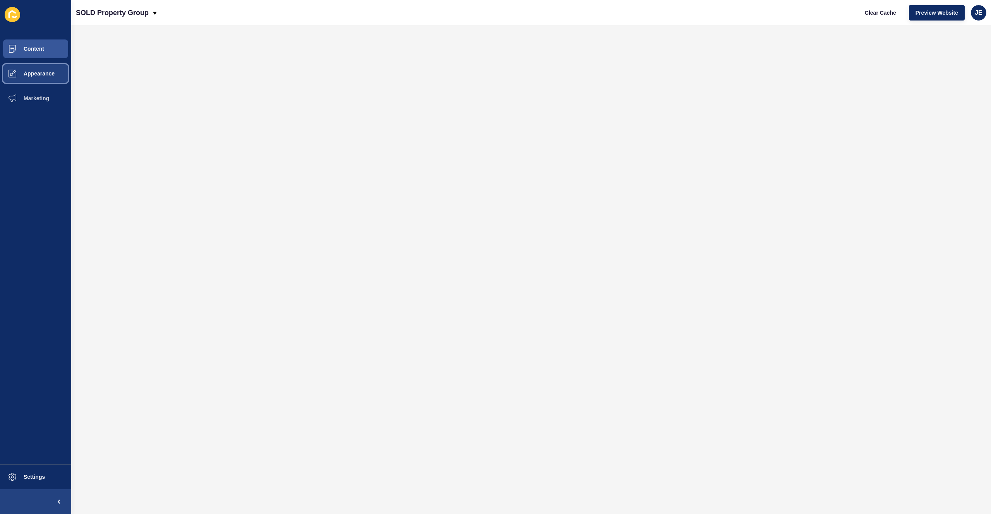
click at [27, 75] on span "Appearance" at bounding box center [27, 73] width 56 height 6
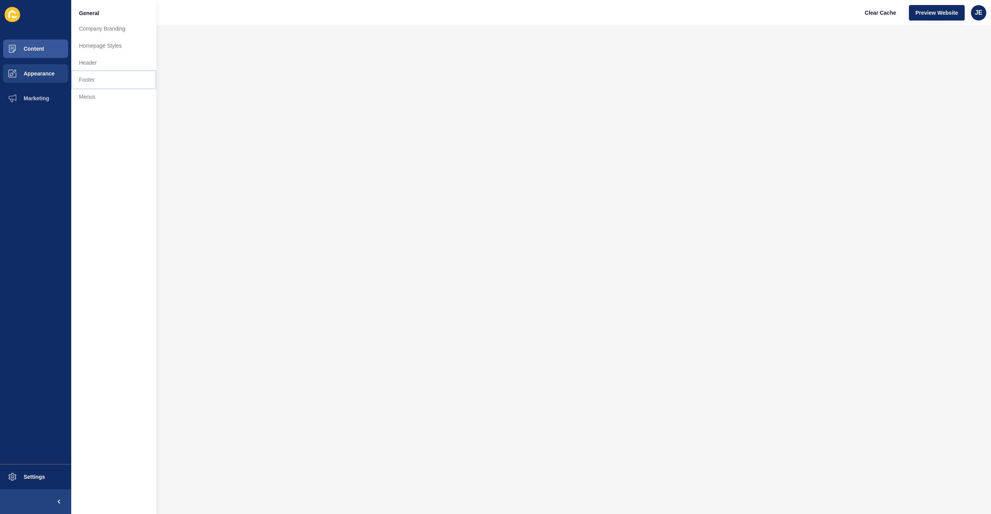
click at [103, 81] on link "Footer" at bounding box center [113, 79] width 85 height 17
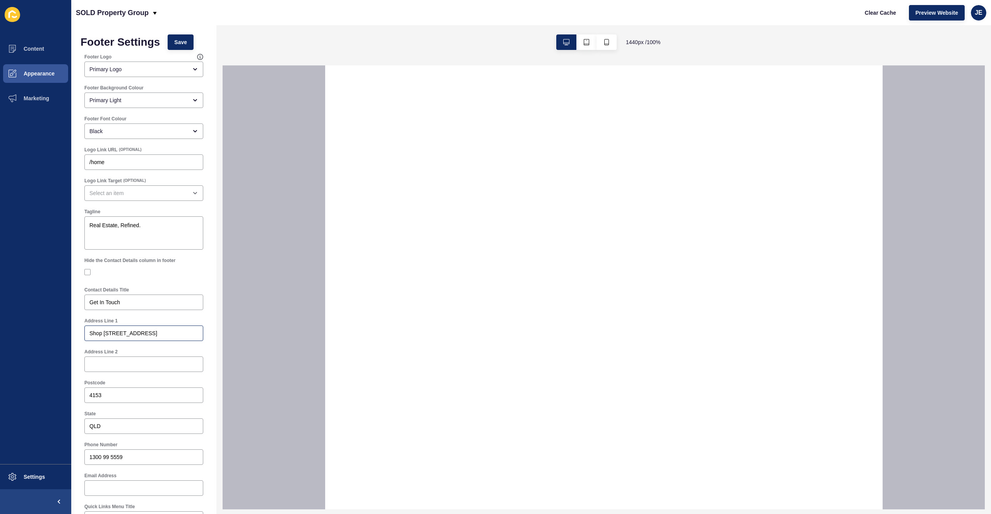
select select
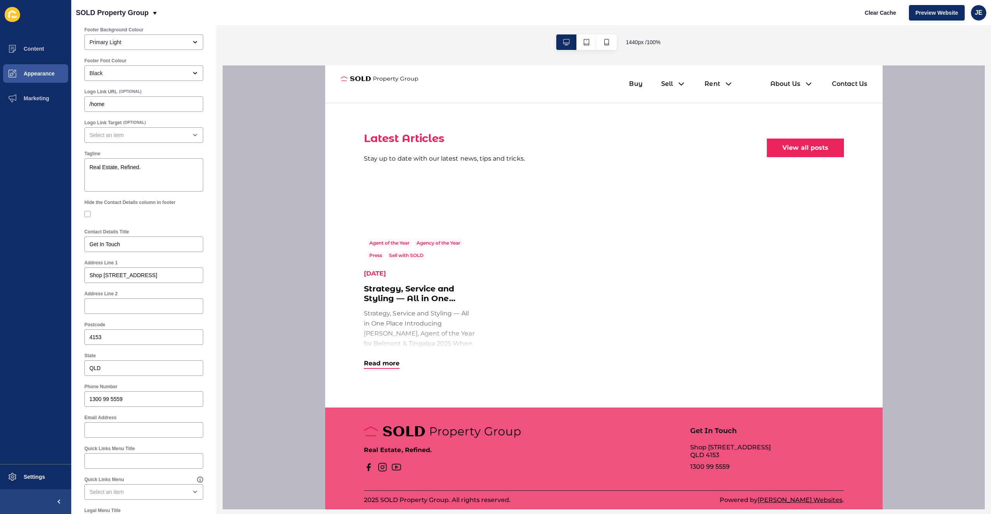
scroll to position [1280, 0]
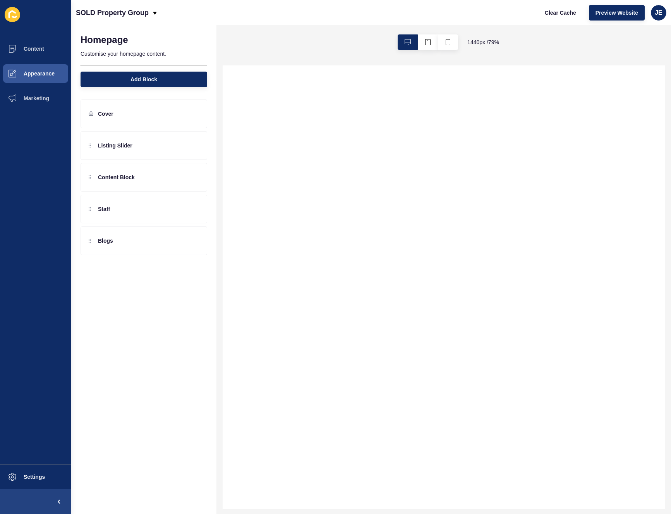
select select
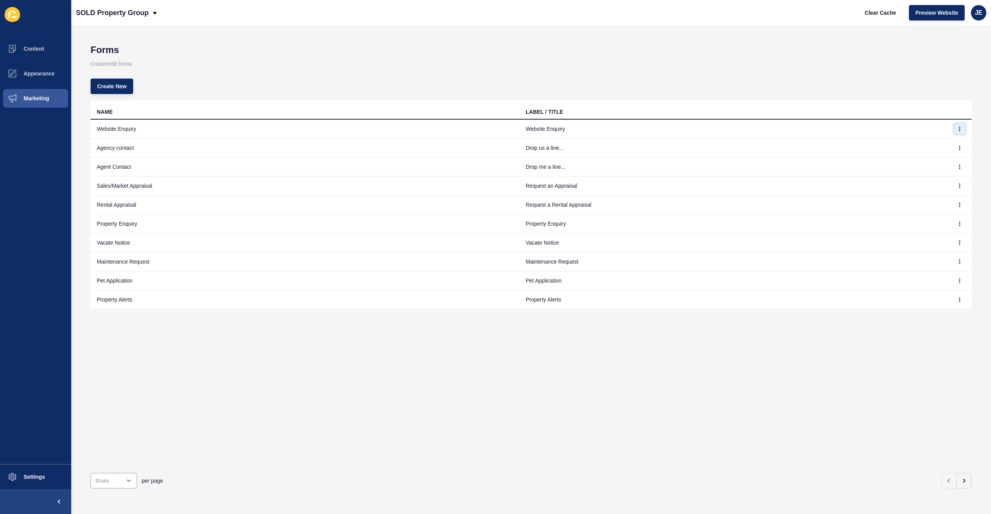
click at [957, 131] on icon "button" at bounding box center [959, 129] width 5 height 5
click at [939, 143] on link "Edit" at bounding box center [933, 144] width 54 height 17
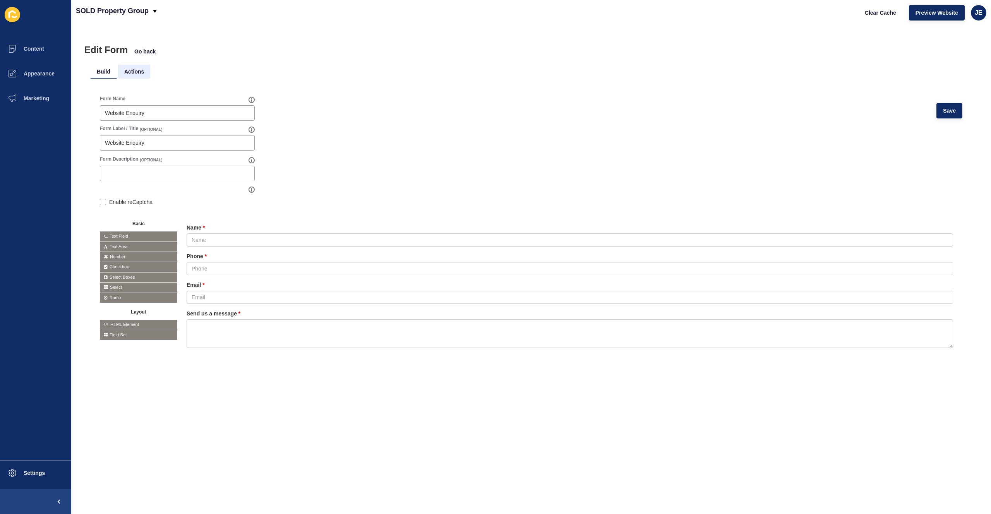
click at [124, 72] on li "Actions" at bounding box center [134, 72] width 32 height 14
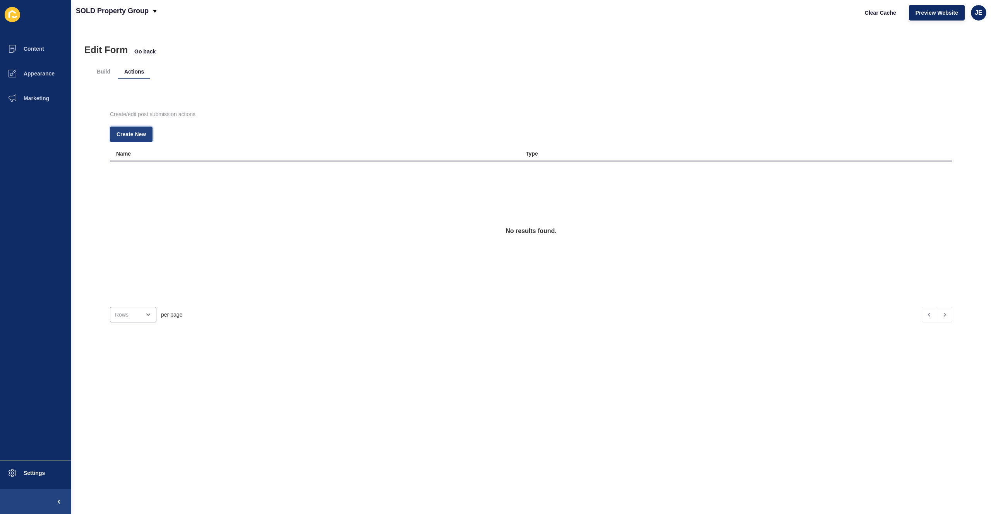
click at [130, 132] on span "Create New" at bounding box center [131, 134] width 29 height 8
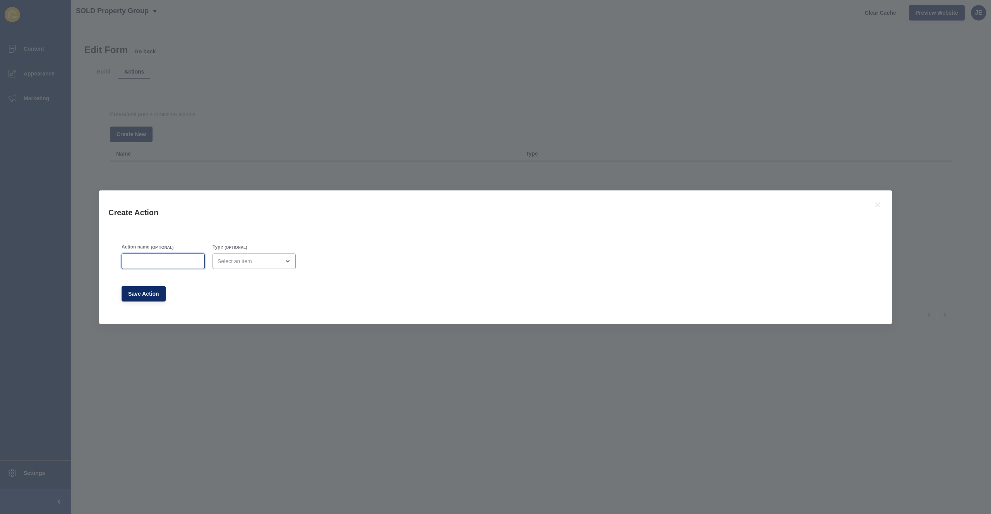
click at [148, 262] on input "Action name" at bounding box center [163, 261] width 73 height 8
type input "Admin Email"
click at [261, 263] on div "open menu" at bounding box center [249, 261] width 62 height 8
click at [247, 280] on span "Email" at bounding box center [248, 281] width 67 height 8
type input "Email"
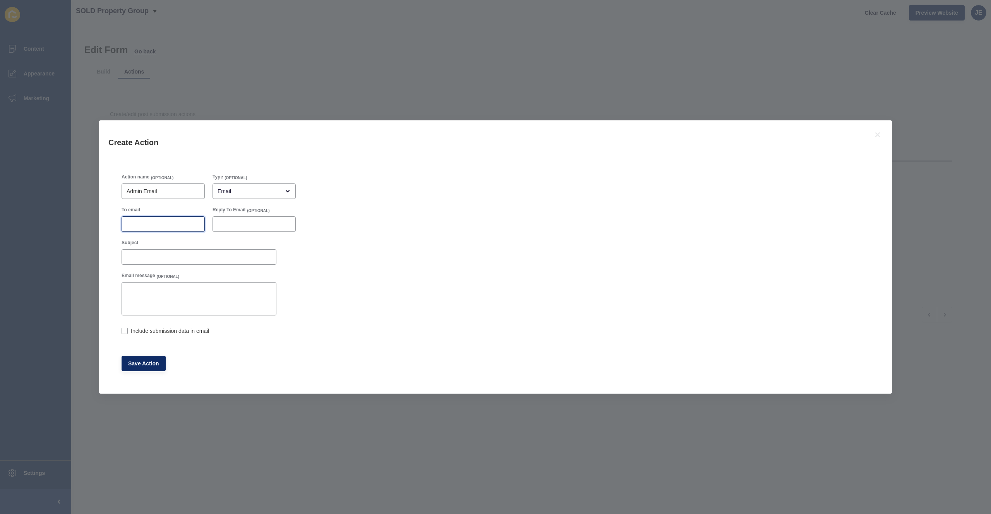
click at [137, 226] on input "To email" at bounding box center [163, 224] width 73 height 8
paste input "keryn@soldpropertygroup.com.au"
type input "keryn@soldpropertygroup.com.au"
click at [155, 256] on input "Subject" at bounding box center [199, 257] width 145 height 8
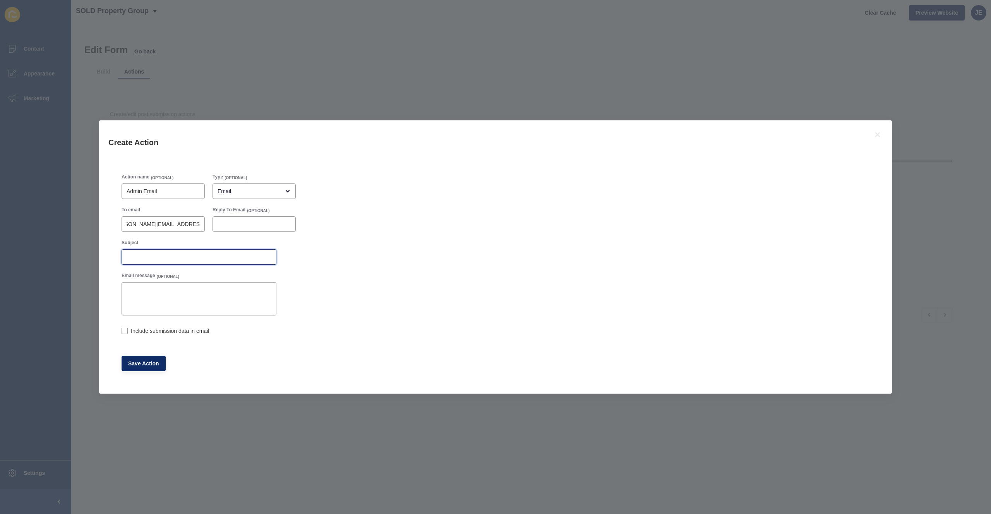
scroll to position [0, 0]
click at [143, 331] on label "Include submission data in email" at bounding box center [170, 331] width 78 height 8
click at [127, 331] on input "Include submission data in email" at bounding box center [124, 331] width 5 height 5
checkbox input "true"
click at [156, 257] on input "Subject" at bounding box center [199, 257] width 145 height 8
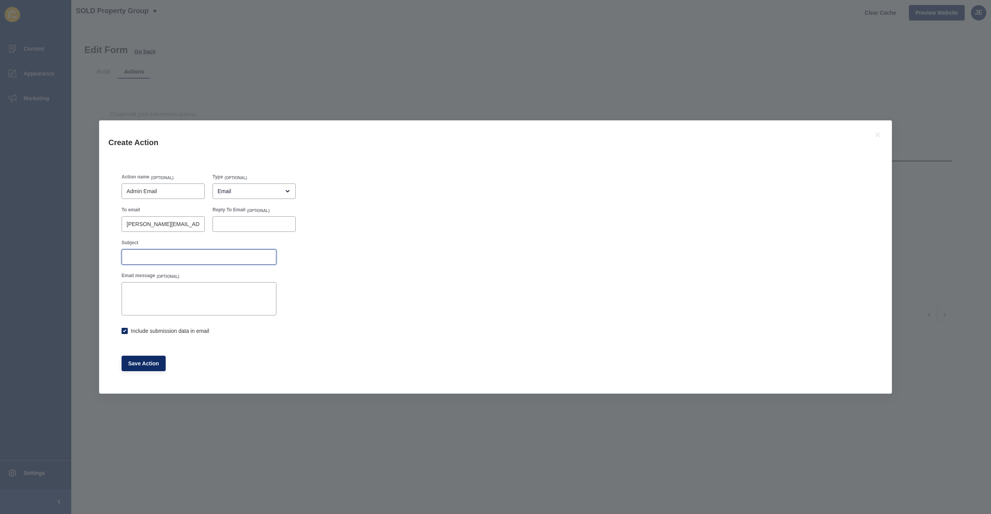
click at [144, 255] on input "Subject" at bounding box center [199, 257] width 145 height 8
paste input "Website Enquiry"
type input "Website Enquiry"
click at [416, 281] on div "Action name (OPTIONAL) Admin Email Type (OPTIONAL) Email To email keryn@soldpro…" at bounding box center [496, 272] width 756 height 205
click at [151, 366] on span "Save Action" at bounding box center [143, 364] width 31 height 8
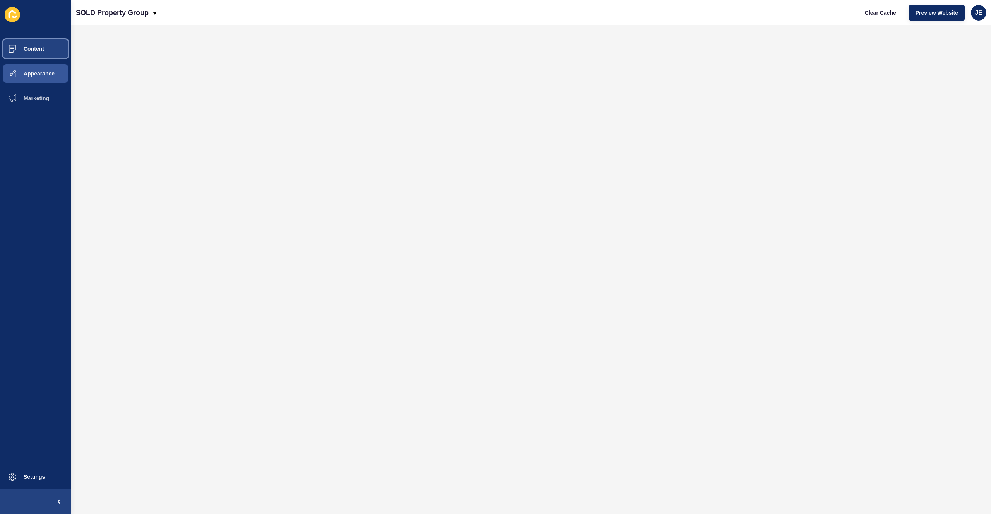
click at [24, 55] on span at bounding box center [12, 48] width 25 height 25
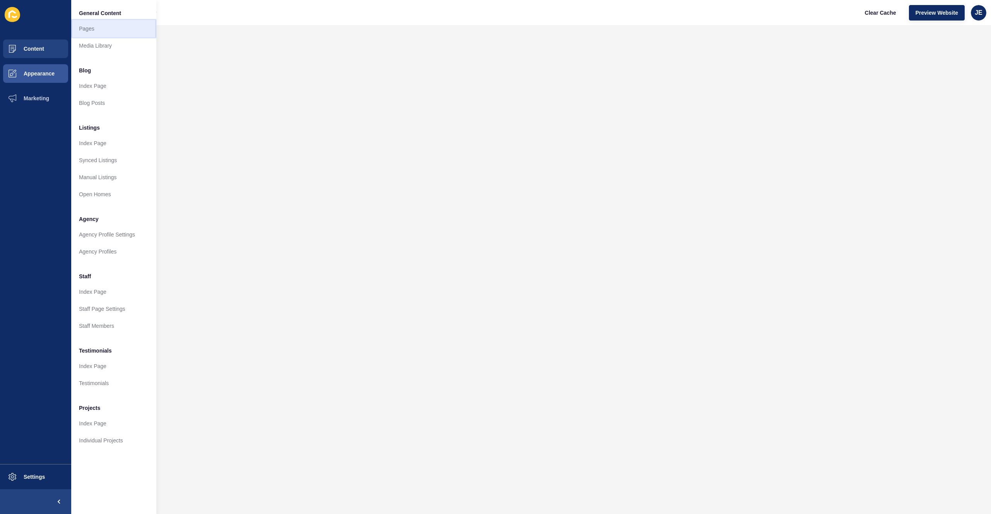
click at [113, 33] on link "Pages" at bounding box center [113, 28] width 85 height 17
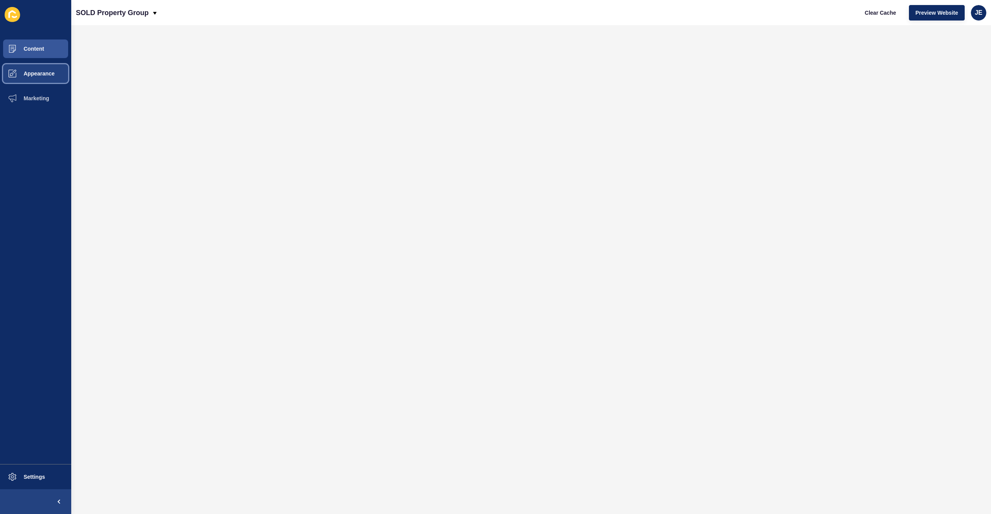
click at [38, 65] on button "Appearance" at bounding box center [35, 73] width 71 height 25
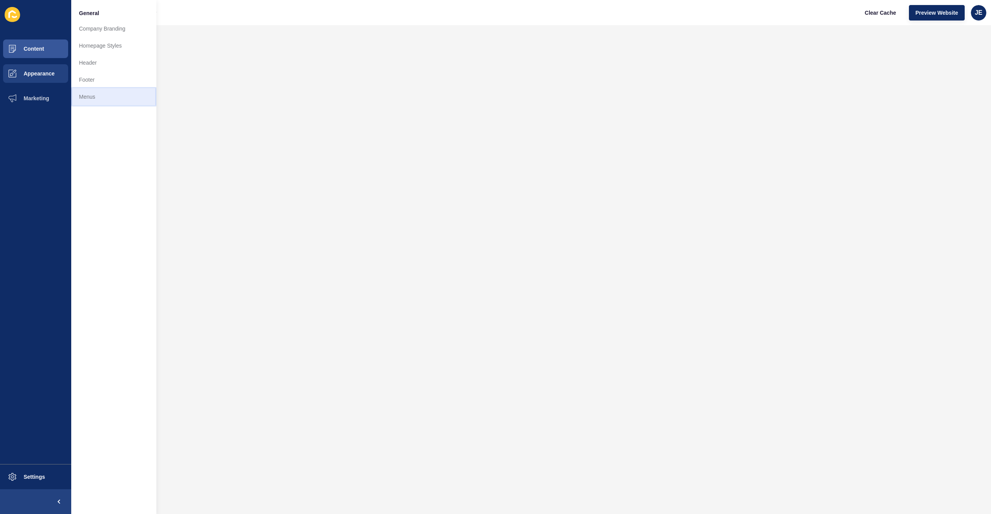
click at [95, 99] on link "Menus" at bounding box center [113, 96] width 85 height 17
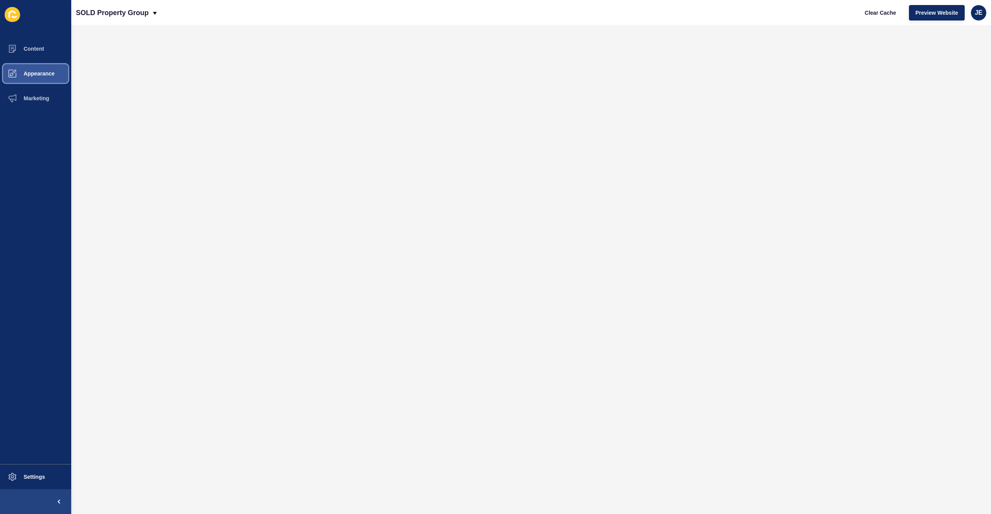
click at [46, 76] on span "Appearance" at bounding box center [27, 73] width 56 height 6
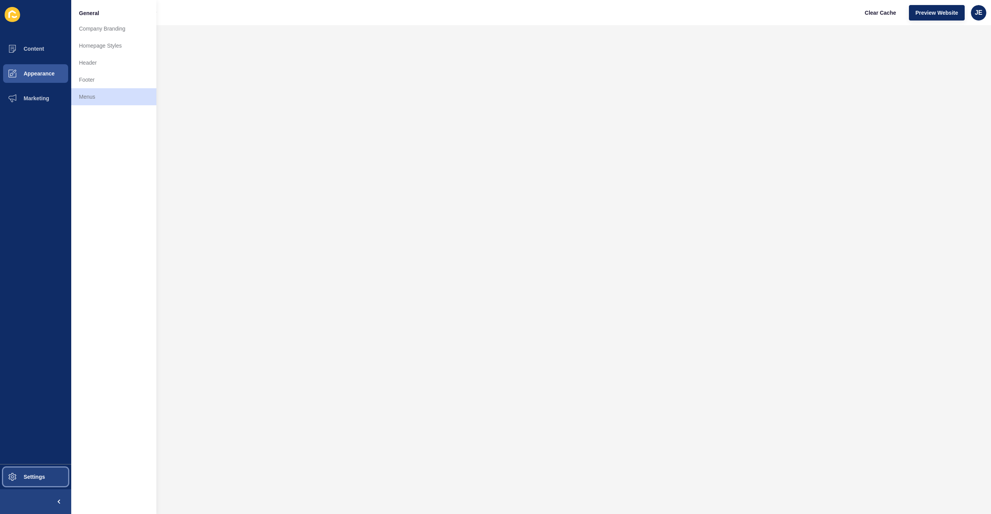
click at [40, 483] on button "Settings" at bounding box center [35, 477] width 71 height 25
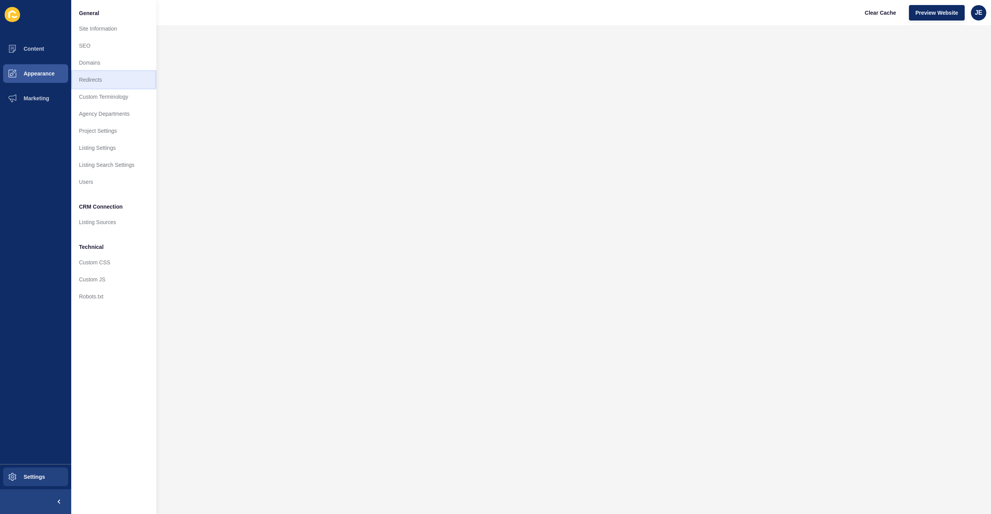
click at [96, 81] on link "Redirects" at bounding box center [113, 79] width 85 height 17
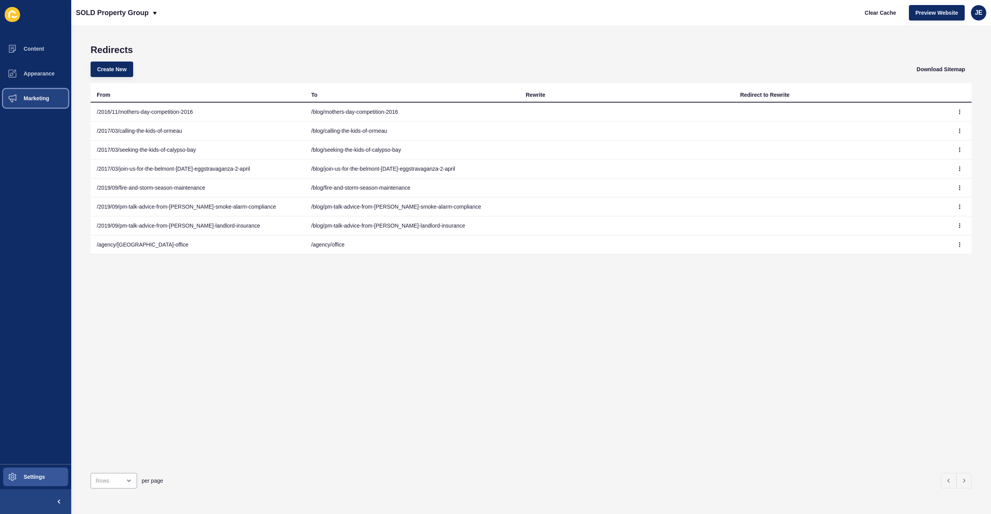
click at [39, 101] on span "Marketing" at bounding box center [24, 98] width 50 height 6
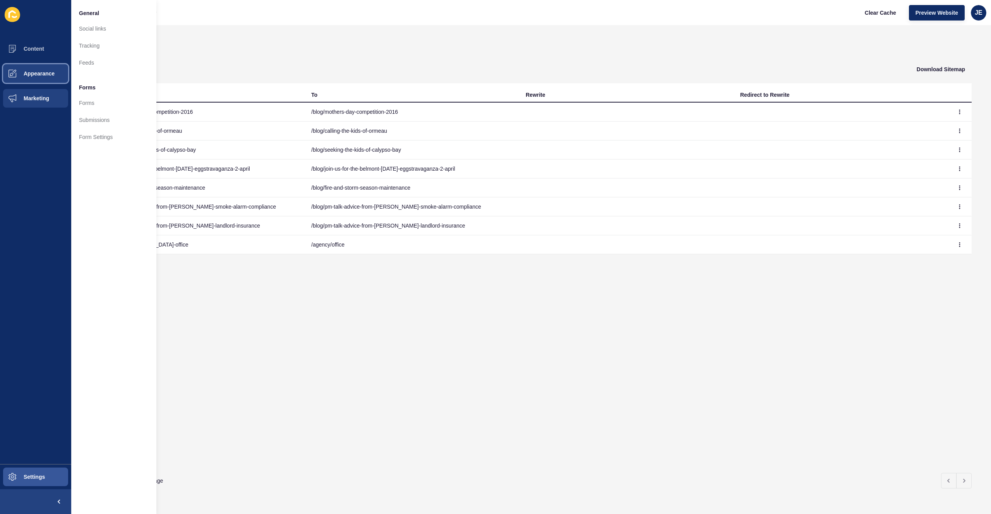
click at [39, 79] on button "Appearance" at bounding box center [35, 73] width 71 height 25
click at [18, 54] on span at bounding box center [12, 48] width 25 height 25
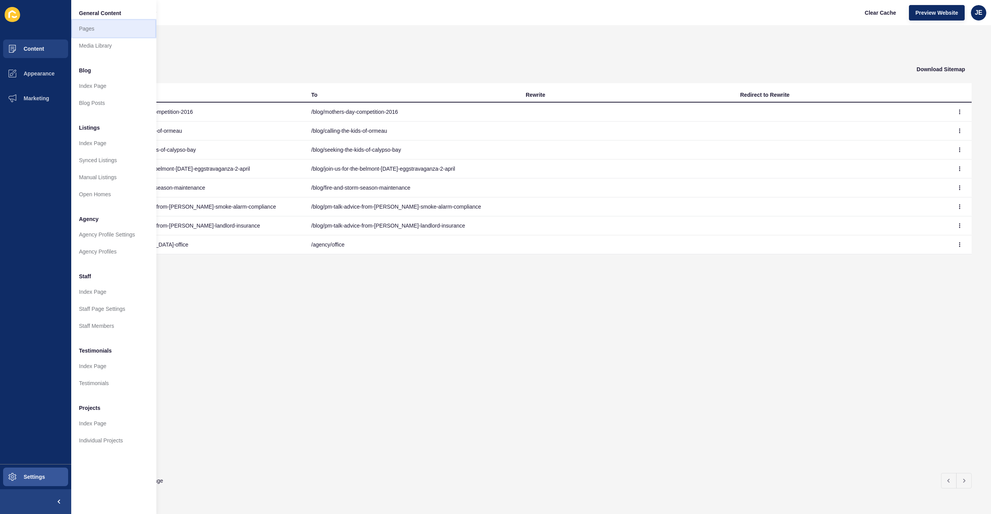
click at [92, 31] on link "Pages" at bounding box center [113, 28] width 85 height 17
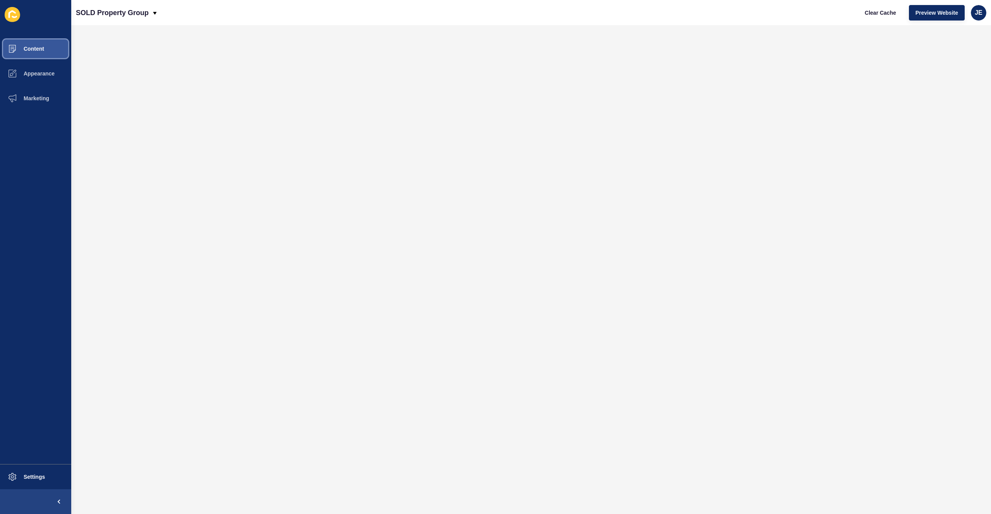
click at [36, 45] on button "Content" at bounding box center [35, 48] width 71 height 25
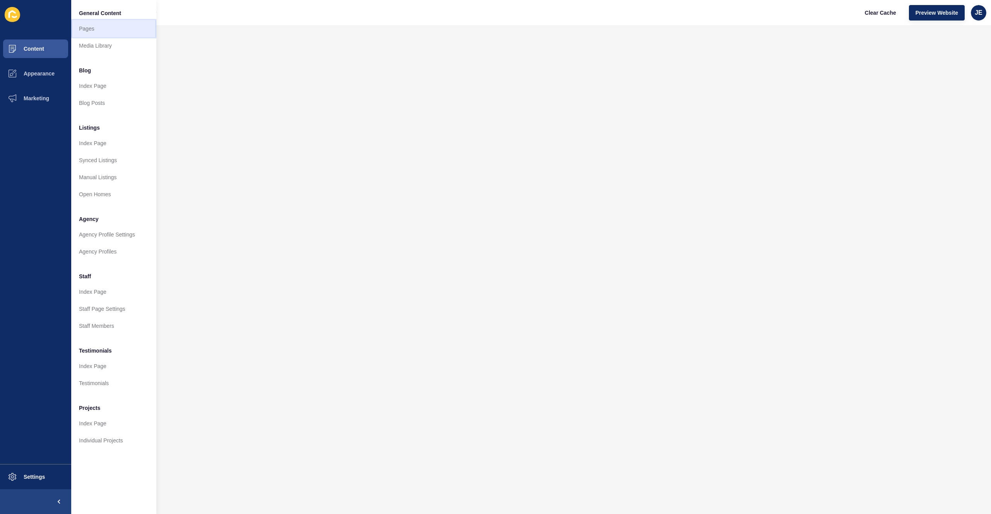
click at [135, 31] on link "Pages" at bounding box center [113, 28] width 85 height 17
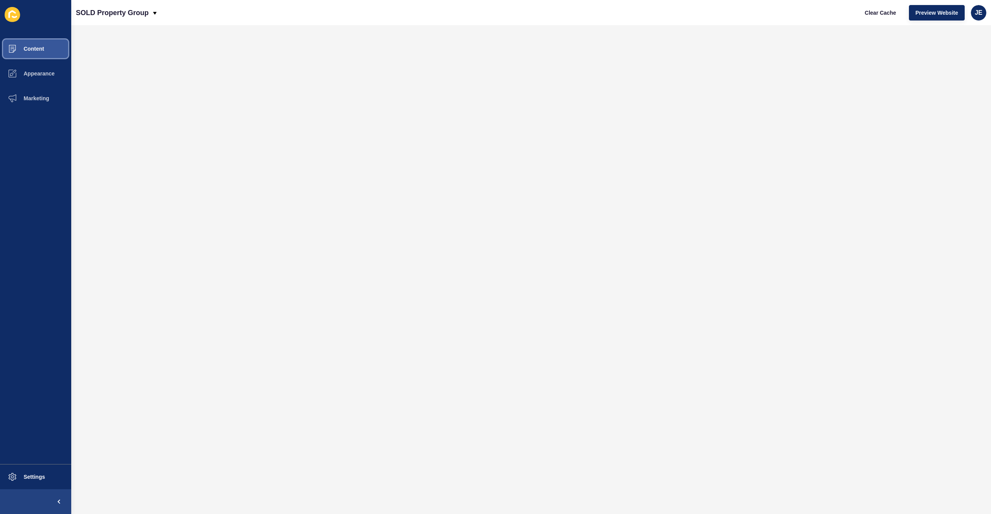
click at [33, 54] on button "Content" at bounding box center [35, 48] width 71 height 25
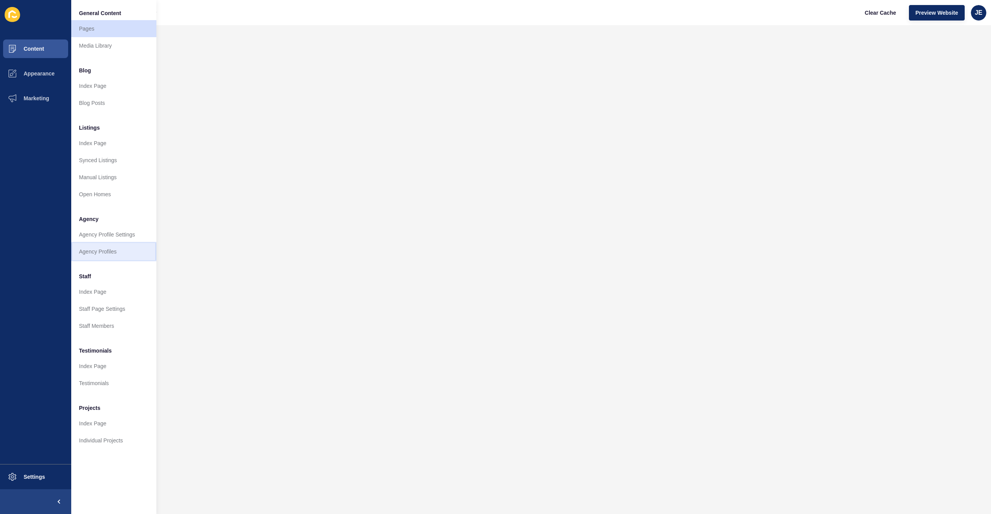
click at [108, 251] on link "Agency Profiles" at bounding box center [113, 251] width 85 height 17
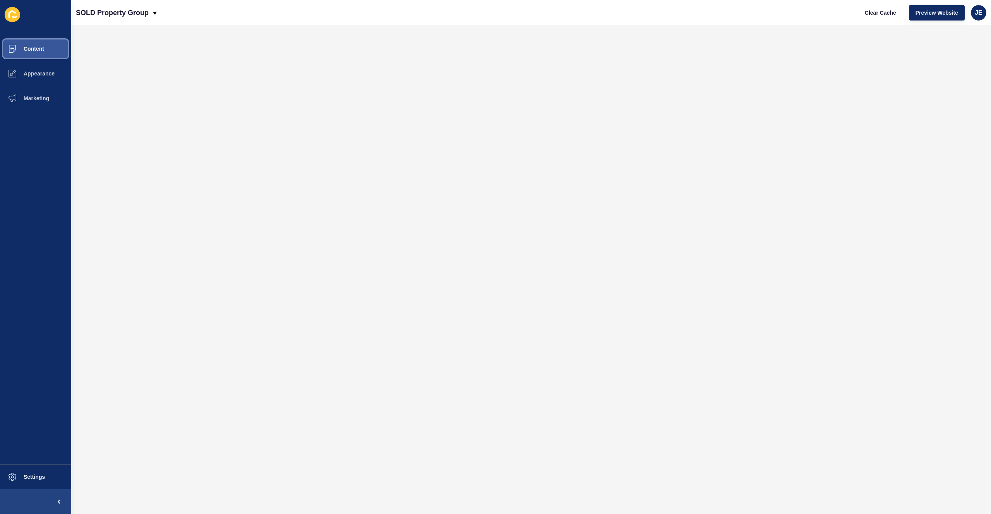
click at [41, 51] on span "Content" at bounding box center [21, 49] width 45 height 6
click at [38, 48] on span "Content" at bounding box center [21, 49] width 45 height 6
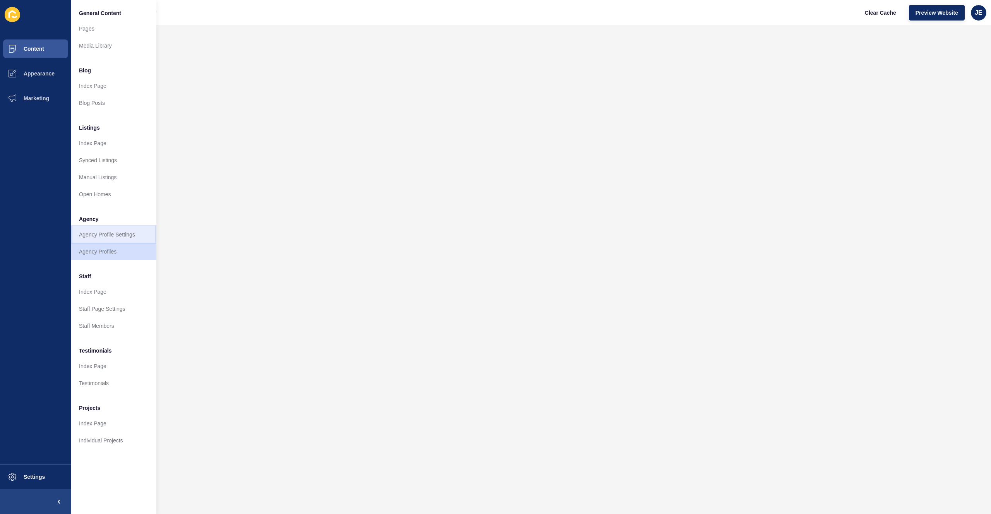
click at [96, 235] on link "Agency Profile Settings" at bounding box center [113, 234] width 85 height 17
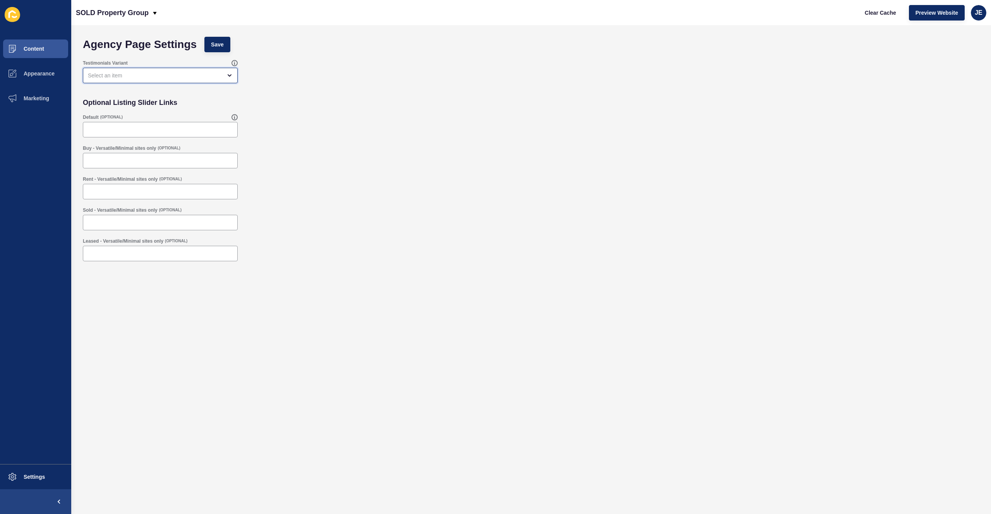
click at [173, 82] on div "open menu" at bounding box center [160, 75] width 155 height 15
click at [174, 77] on div "close menu" at bounding box center [155, 76] width 134 height 8
click at [418, 153] on div "Buy - Versatile/Minimal sites only (OPTIONAL)" at bounding box center [531, 156] width 904 height 31
click at [194, 79] on div "open menu" at bounding box center [160, 75] width 155 height 15
click at [467, 136] on div "Default (OPTIONAL)" at bounding box center [531, 125] width 904 height 31
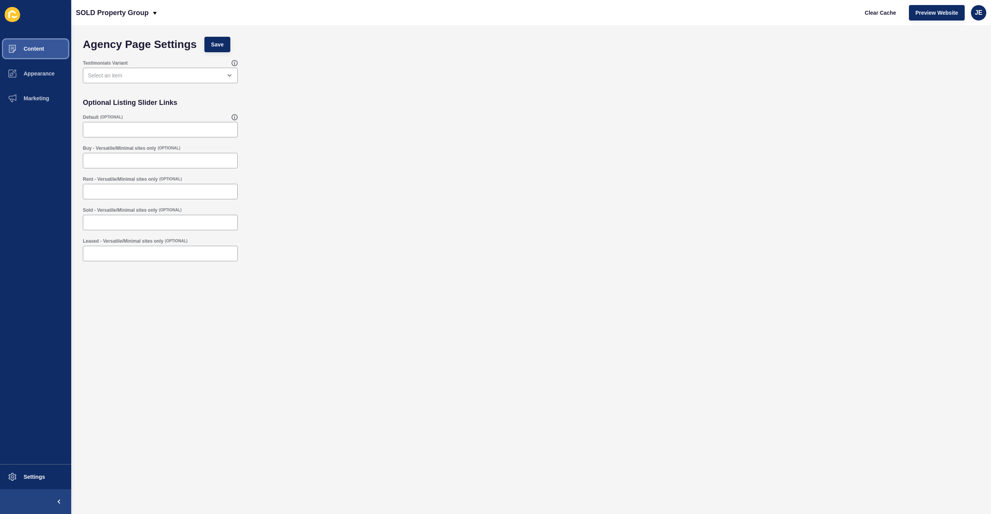
click at [34, 50] on span "Content" at bounding box center [21, 49] width 45 height 6
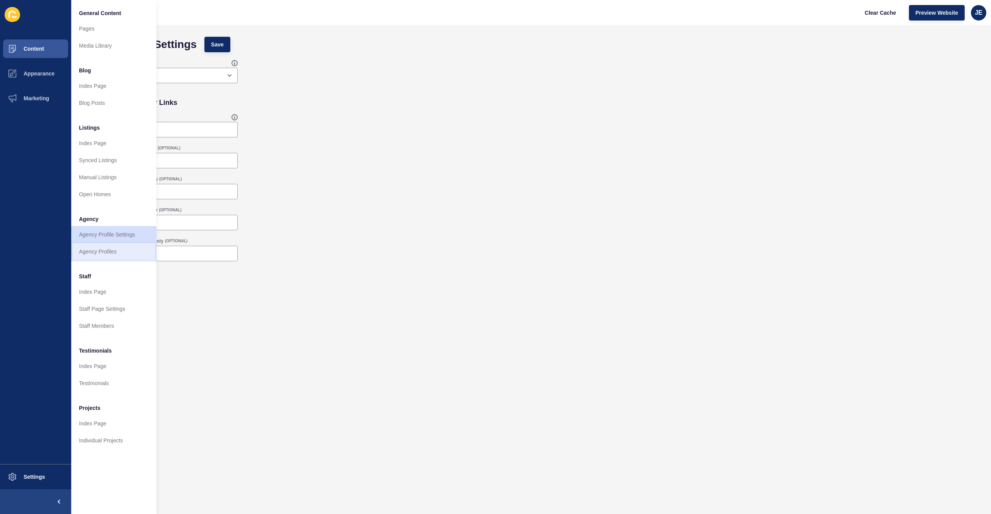
click at [112, 249] on link "Agency Profiles" at bounding box center [113, 251] width 85 height 17
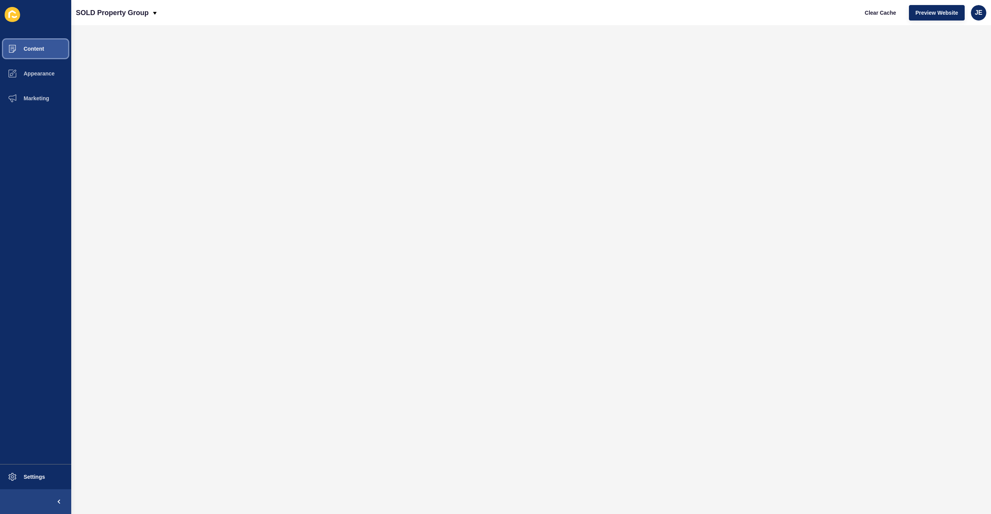
click at [49, 43] on button "Content" at bounding box center [35, 48] width 71 height 25
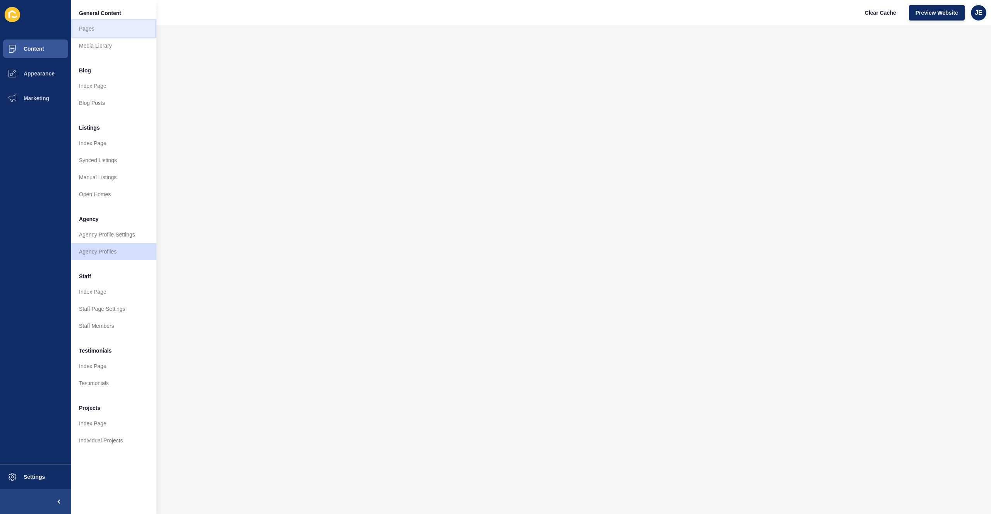
click at [103, 32] on link "Pages" at bounding box center [113, 28] width 85 height 17
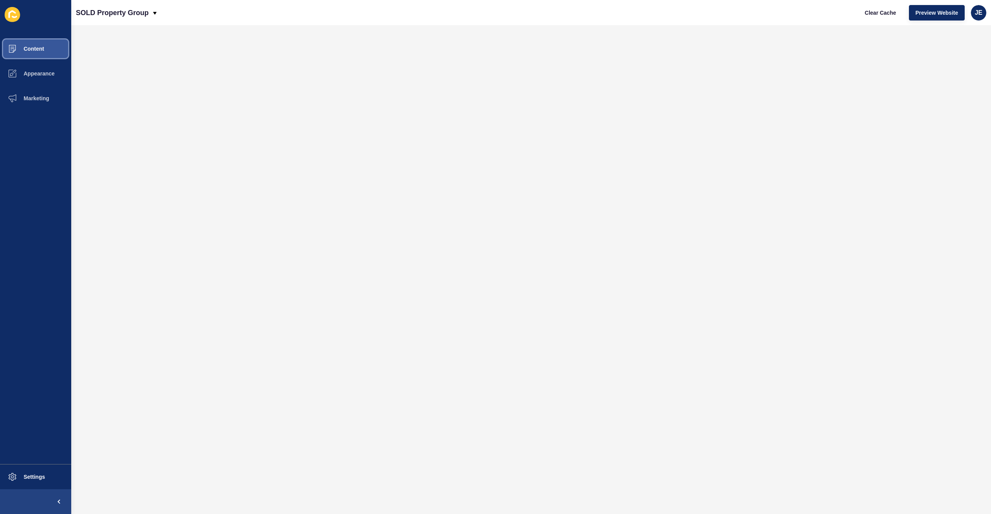
click at [49, 50] on button "Content" at bounding box center [35, 48] width 71 height 25
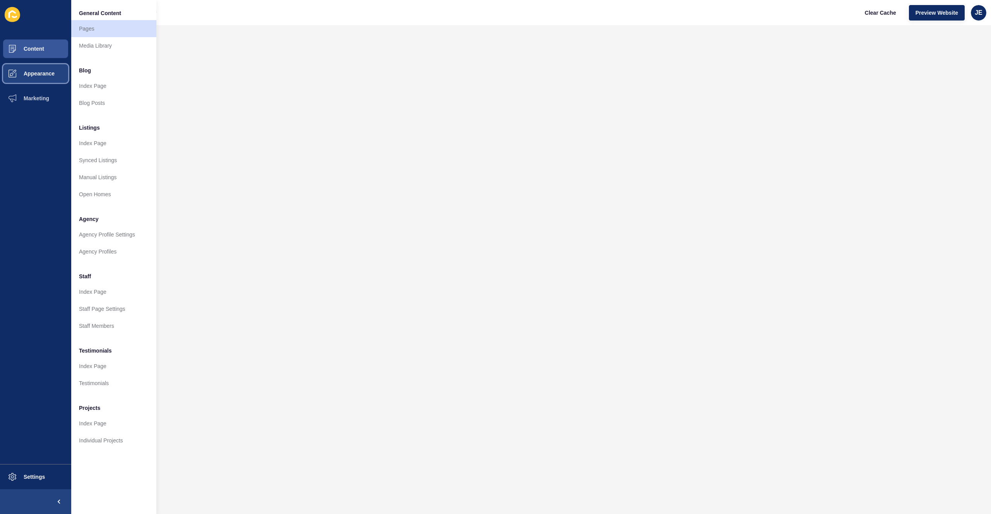
click at [35, 76] on span "Appearance" at bounding box center [27, 73] width 56 height 6
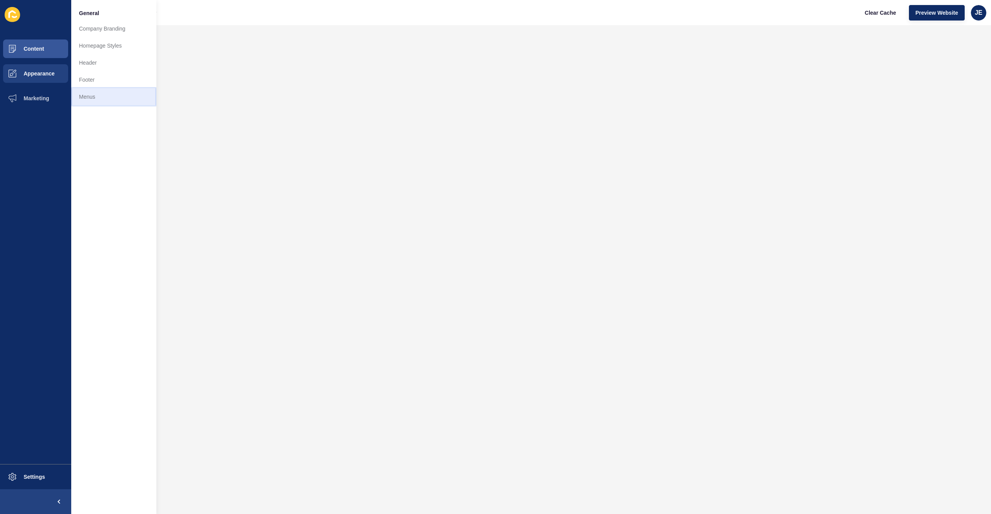
click at [91, 96] on link "Menus" at bounding box center [113, 96] width 85 height 17
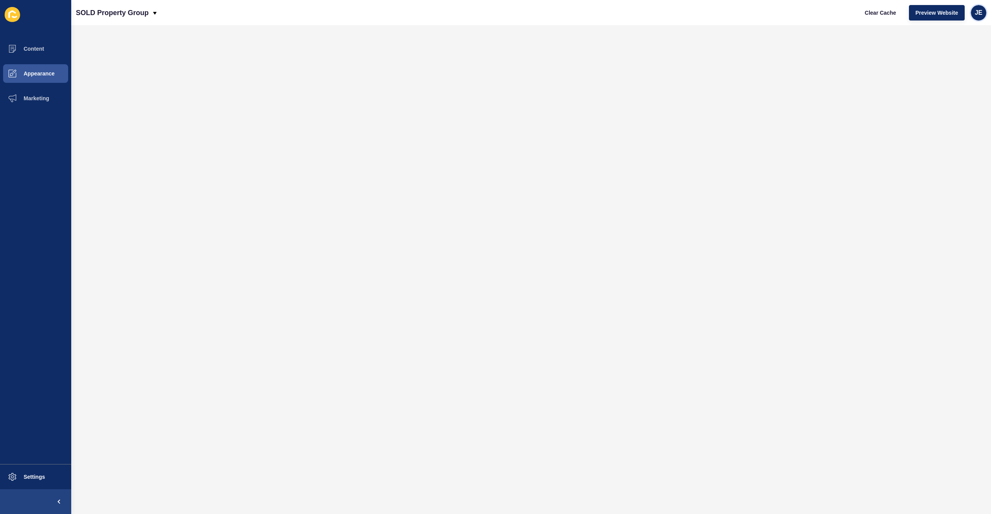
click at [973, 15] on div "JE" at bounding box center [978, 12] width 15 height 15
click at [947, 67] on link "Logout" at bounding box center [960, 64] width 57 height 17
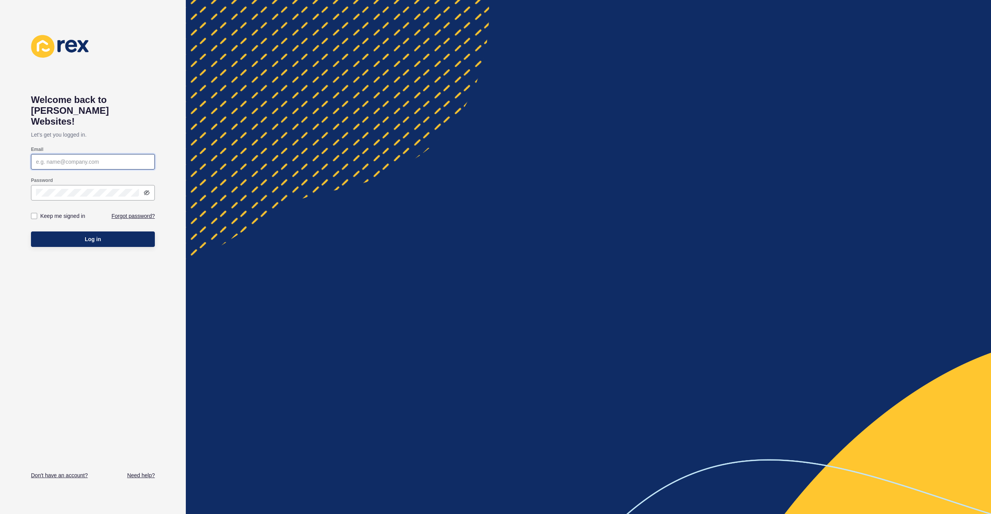
type input "justine.espinosa@rexsoftware.com.au"
type input "[EMAIL_ADDRESS][PERSON_NAME][DOMAIN_NAME]"
click at [104, 232] on button "Log in" at bounding box center [93, 239] width 124 height 15
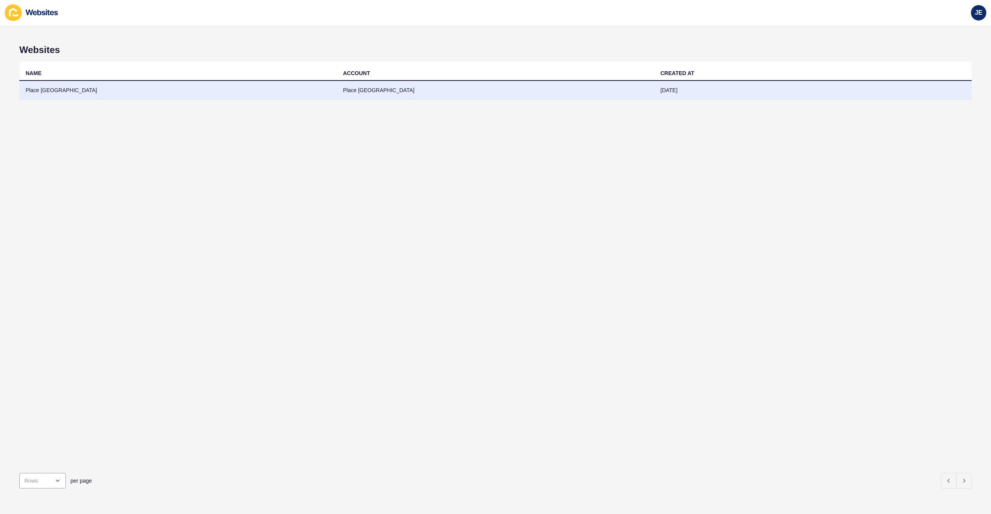
click at [115, 91] on td "Place [GEOGRAPHIC_DATA]" at bounding box center [177, 90] width 317 height 19
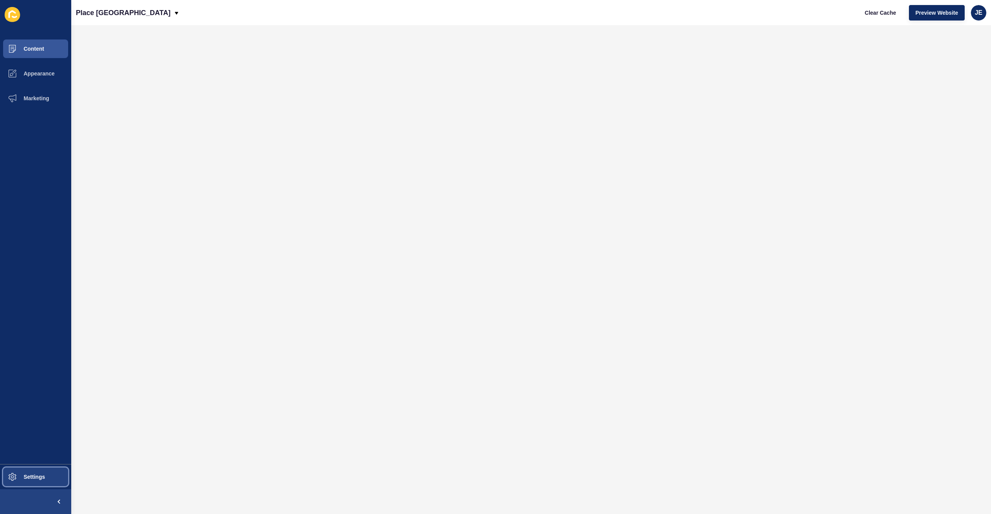
click at [43, 472] on button "Settings" at bounding box center [35, 477] width 71 height 25
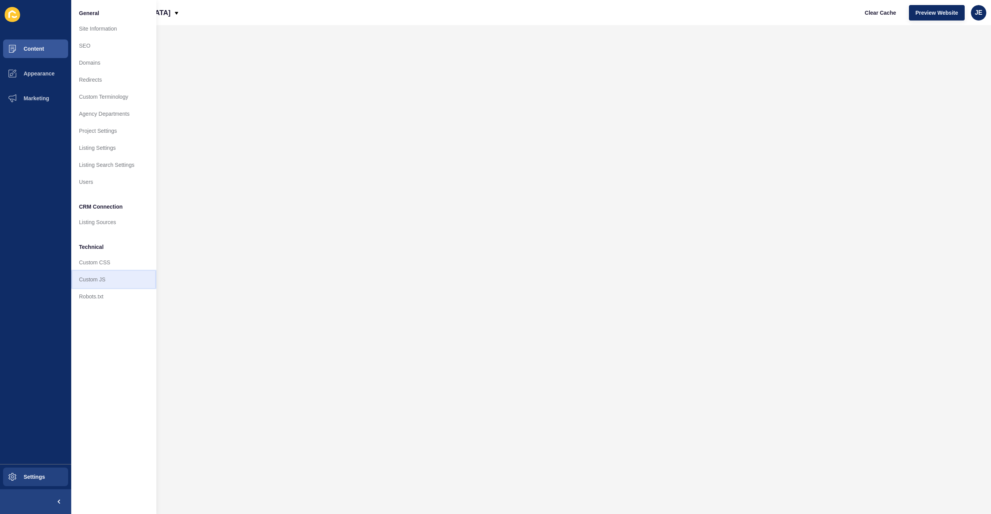
click at [95, 285] on link "Custom JS" at bounding box center [113, 279] width 85 height 17
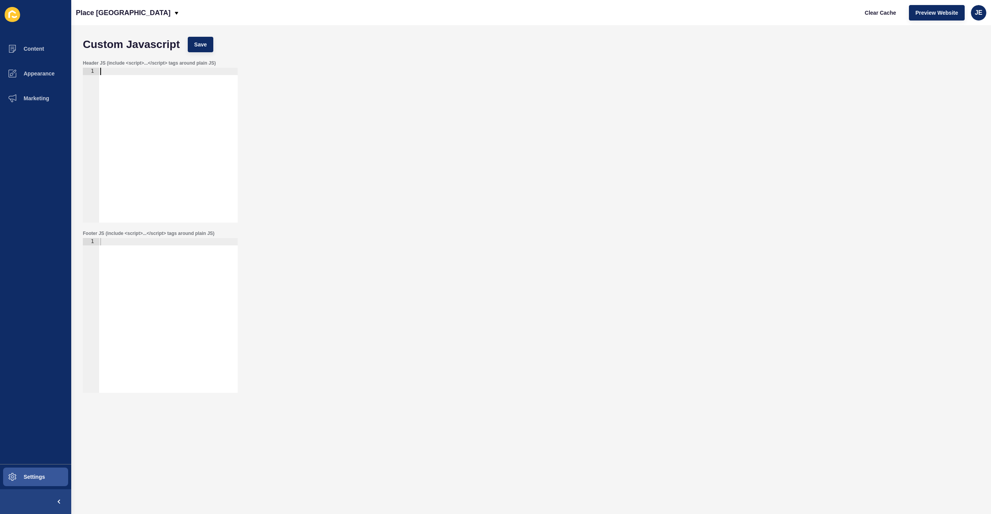
click at [153, 87] on div at bounding box center [168, 153] width 139 height 170
type textarea "<script>"
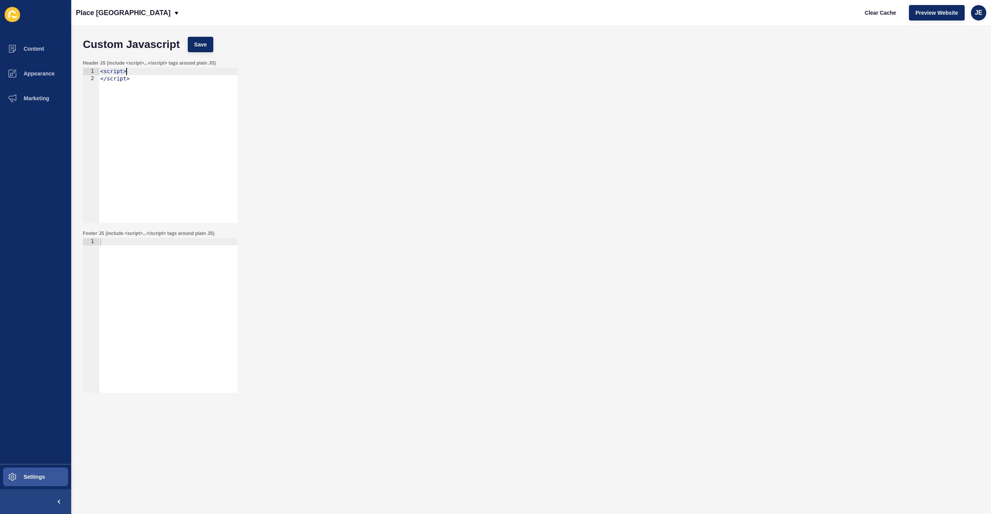
scroll to position [0, 0]
paste textarea "});"
click at [195, 48] on button "Save" at bounding box center [201, 44] width 26 height 15
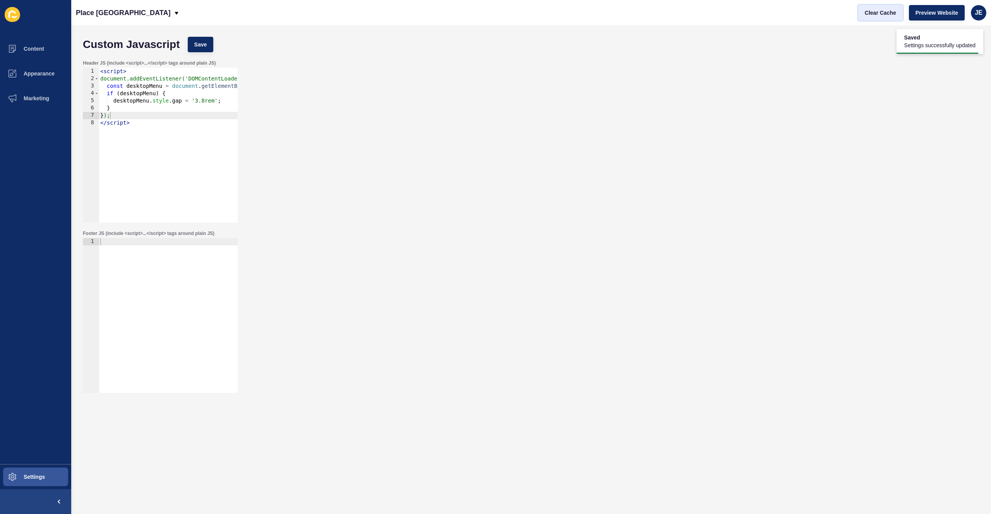
click at [879, 15] on span "Clear Cache" at bounding box center [880, 13] width 31 height 8
click at [935, 14] on span "Preview Website" at bounding box center [937, 13] width 43 height 8
click at [199, 51] on button "Save" at bounding box center [201, 44] width 26 height 15
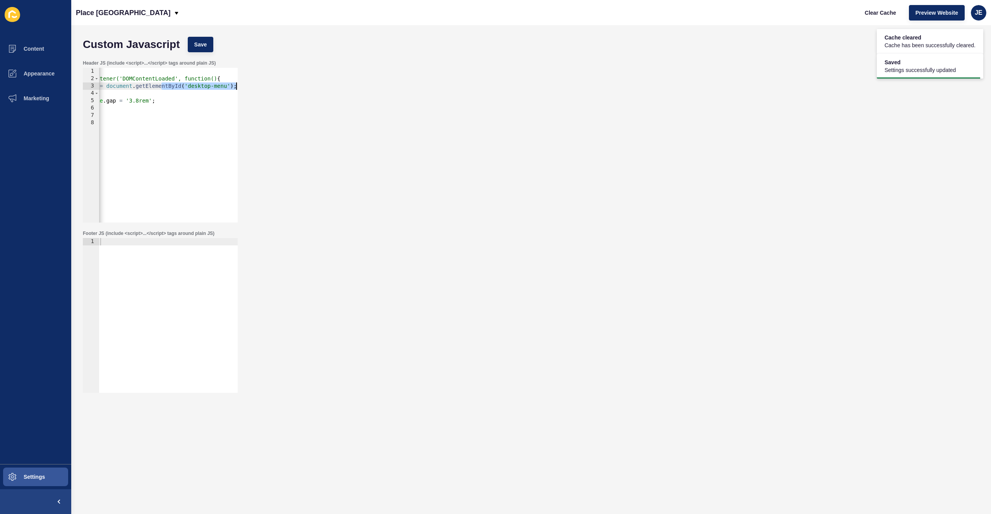
drag, startPoint x: 227, startPoint y: 87, endPoint x: 253, endPoint y: 85, distance: 25.7
click at [253, 85] on div "Header JS (include <script>...</script> tags around plain JS) const desktopMenu…" at bounding box center [531, 141] width 904 height 170
click at [166, 86] on div "< script > document.addEventListener('DOMContentLoaded', function() { const des…" at bounding box center [135, 150] width 205 height 164
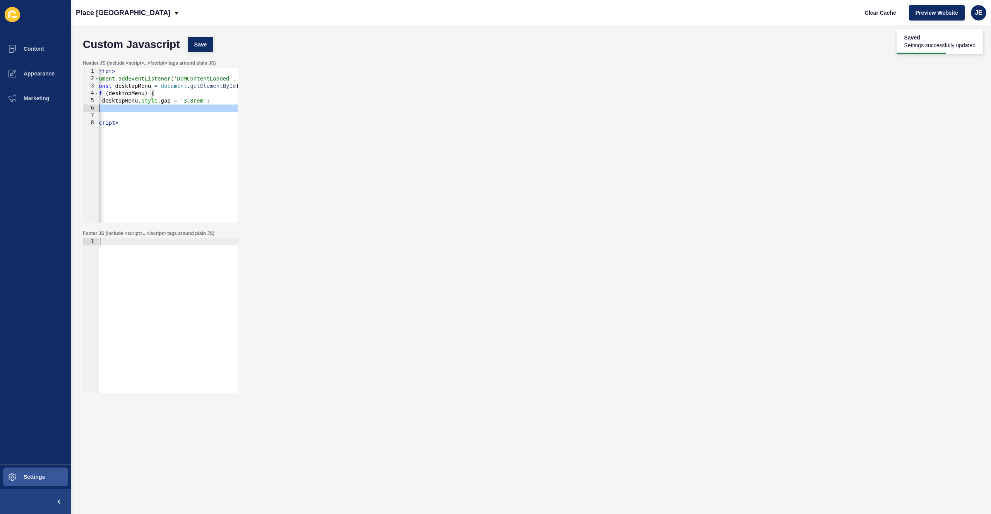
drag, startPoint x: 171, startPoint y: 112, endPoint x: 111, endPoint y: 110, distance: 60.0
click at [117, 110] on div "< script > document.addEventListener('DOMContentLoaded', function() { const des…" at bounding box center [190, 150] width 205 height 164
click at [129, 95] on div "< script > document.addEventListener('DOMContentLoaded', function() { const des…" at bounding box center [190, 150] width 205 height 164
drag, startPoint x: 108, startPoint y: 93, endPoint x: 99, endPoint y: 95, distance: 9.4
click at [99, 95] on div "if (desktopMenu) { 1 2 3 4 5 6 7 8 < script > document.addEventListener('DOMCon…" at bounding box center [160, 145] width 155 height 155
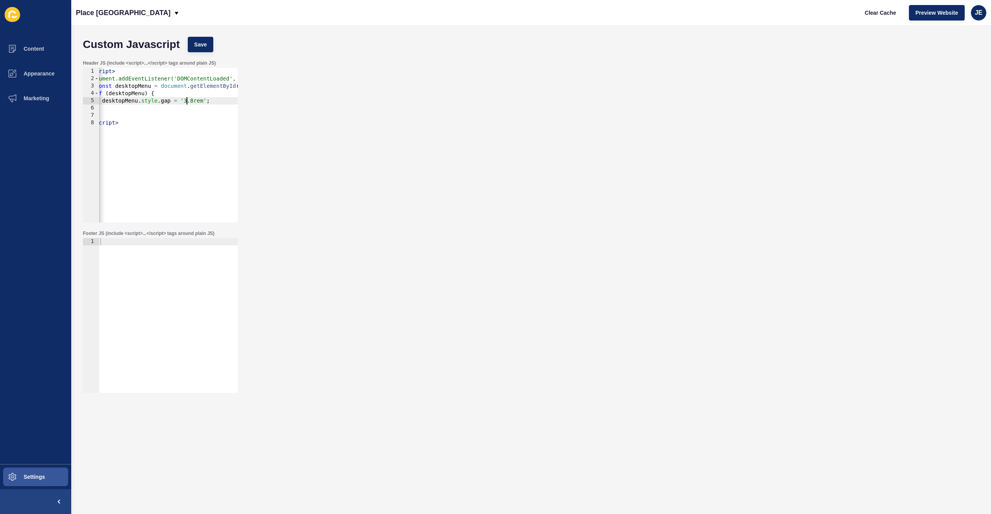
click at [184, 101] on div "< script > document.addEventListener('DOMContentLoaded', function() { const des…" at bounding box center [190, 150] width 205 height 164
type textarea "desktopMenu.style.gap = '2.8rem';"
click at [209, 51] on button "Save" at bounding box center [201, 44] width 26 height 15
click at [881, 16] on button "Clear Cache" at bounding box center [880, 12] width 45 height 15
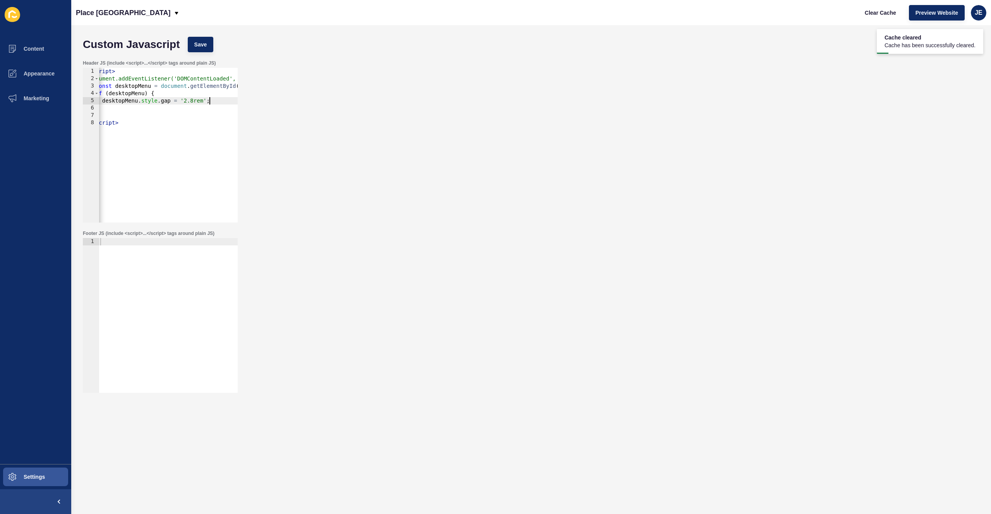
click at [221, 101] on div "< script > document.addEventListener('DOMContentLoaded', function() { const des…" at bounding box center [190, 150] width 205 height 164
type textarea "}"
click at [167, 101] on div "< script > document.addEventListener('DOMContentLoaded', function() { const des…" at bounding box center [172, 150] width 205 height 164
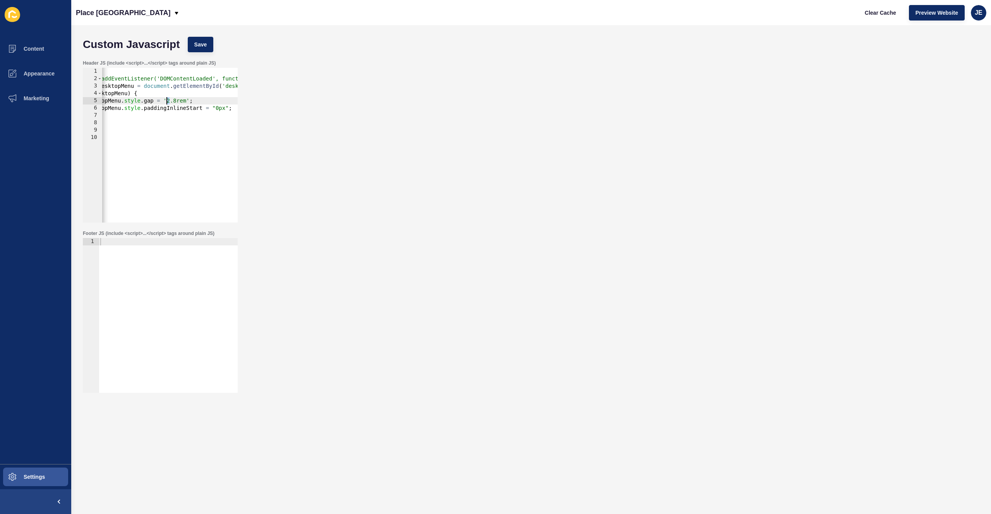
scroll to position [0, 7]
type textarea "desktopMenu.style.gap = '1.8rem';"
click at [209, 44] on button "Save" at bounding box center [201, 44] width 26 height 15
click at [872, 12] on span "Clear Cache" at bounding box center [880, 13] width 31 height 8
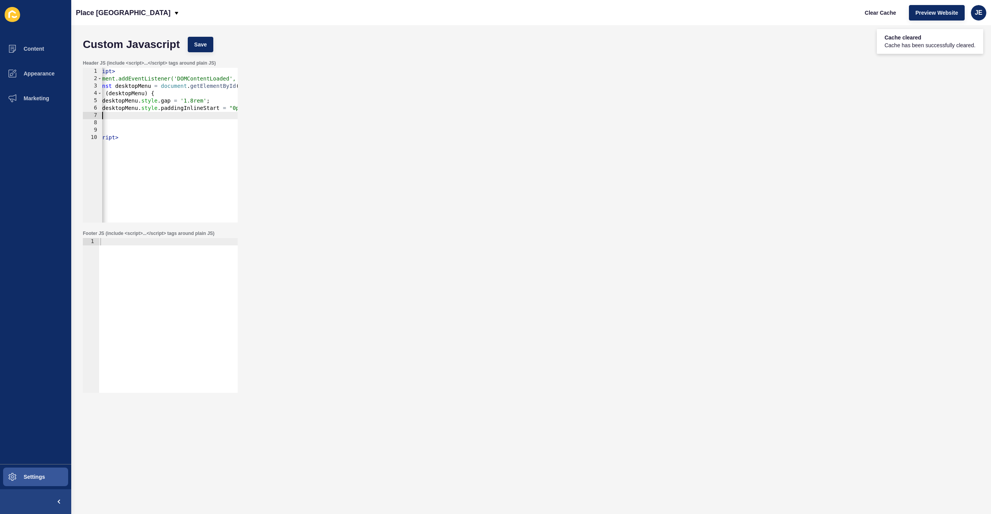
click at [165, 115] on div "< script > document.addEventListener('DOMContentLoaded', function() { const des…" at bounding box center [190, 150] width 205 height 164
click at [43, 475] on span "Settings" at bounding box center [22, 477] width 46 height 6
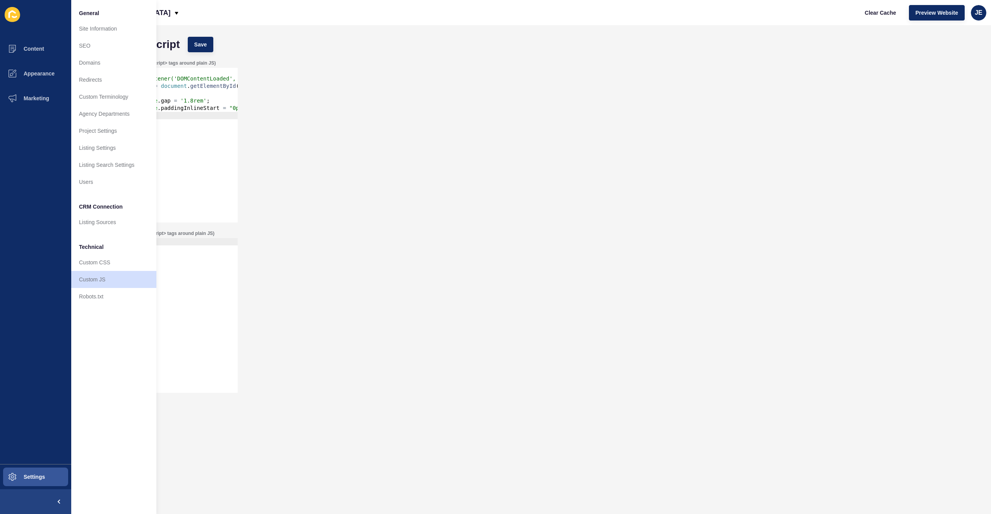
click at [190, 117] on div "< script > document.addEventListener('DOMContentLoaded', function() { const des…" at bounding box center [190, 150] width 205 height 164
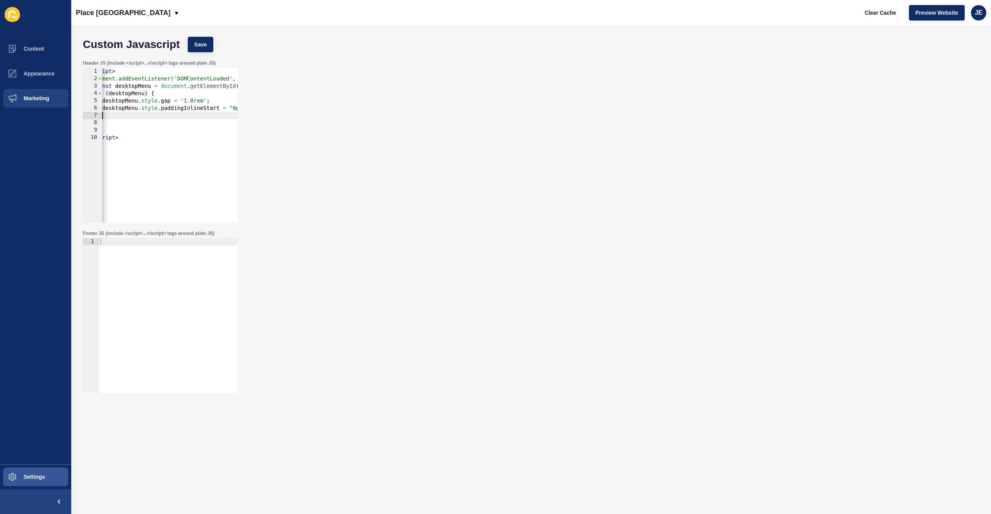
scroll to position [0, 0]
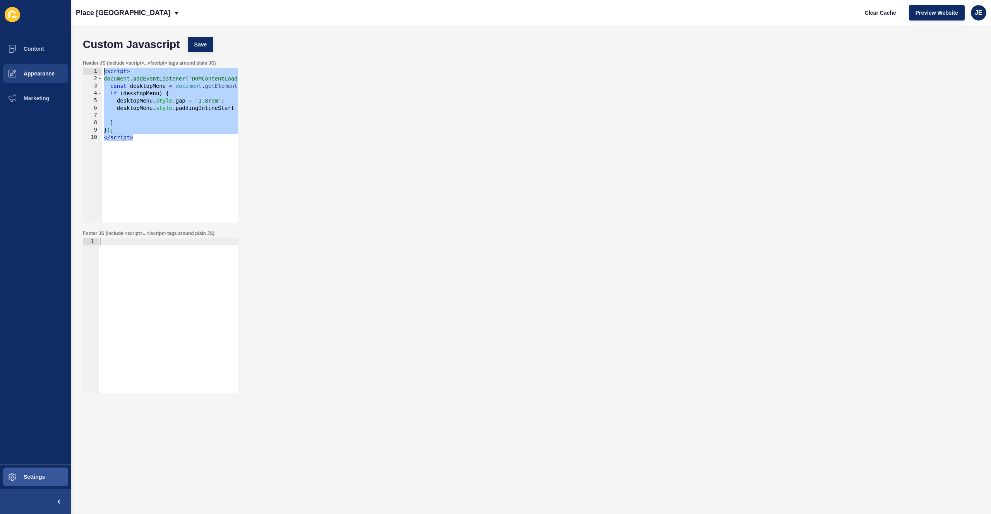
drag, startPoint x: 165, startPoint y: 155, endPoint x: 26, endPoint y: 65, distance: 165.6
click at [26, 65] on div "Content Appearance Marketing Settings Place Albany Creek Clear Cache Preview We…" at bounding box center [495, 257] width 991 height 514
type textarea "<script> document.addEventListener('DOMContentLoaded', function() {"
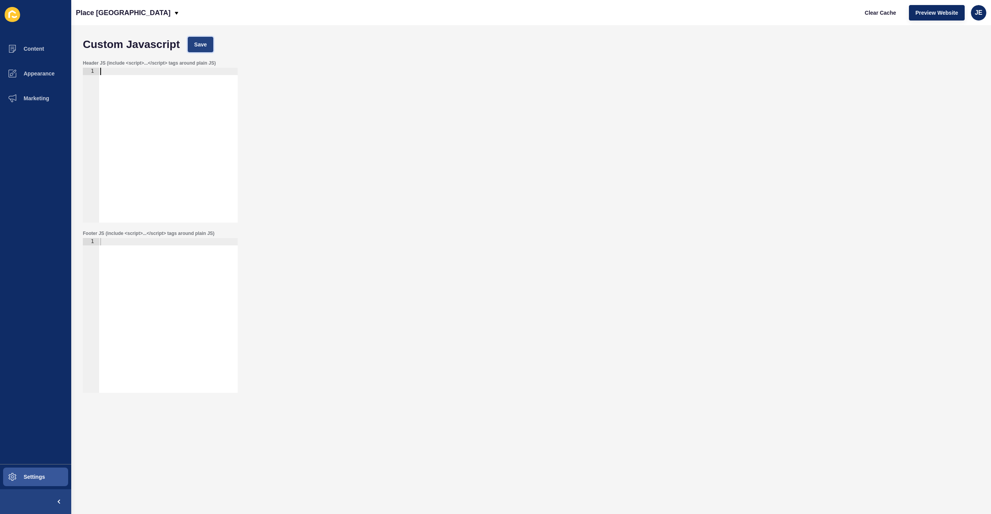
click at [207, 43] on button "Save" at bounding box center [201, 44] width 26 height 15
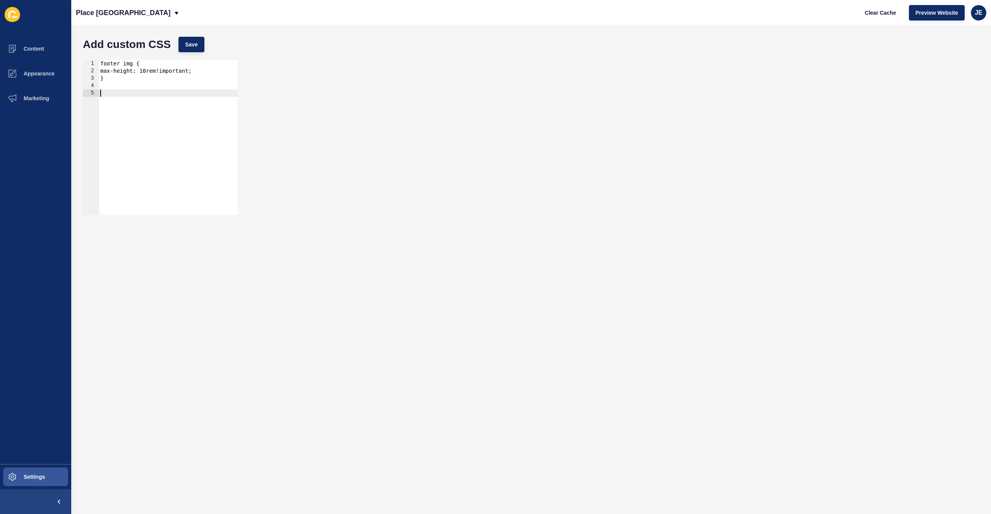
type textarea "@"
type textarea "#desktop-menu{"
type textarea "}"
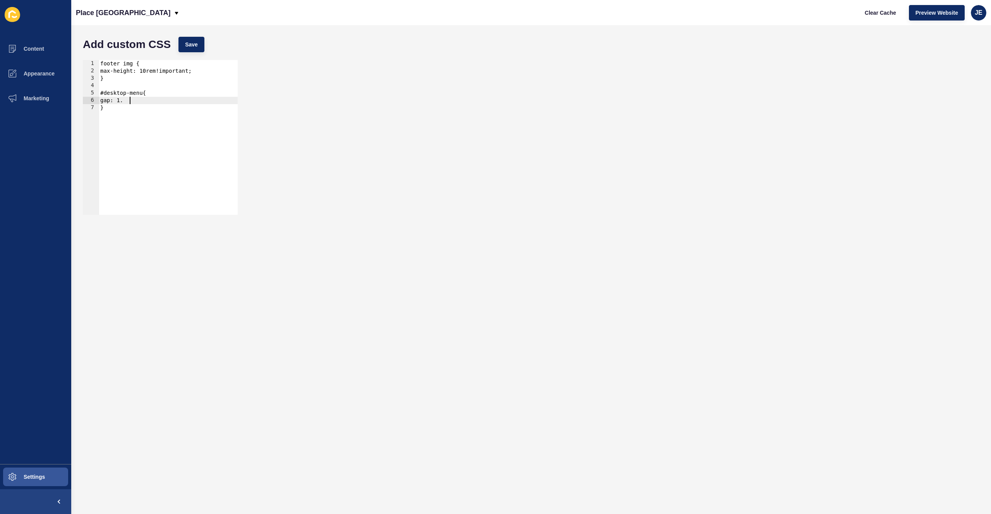
scroll to position [0, 2]
type textarea "gap: 1.8rem;"
click at [147, 124] on div "footer img { max-height: 10rem!important; } #desktop-menu{ gap: 1.5rem; padding…" at bounding box center [168, 145] width 139 height 170
type textarea "}"
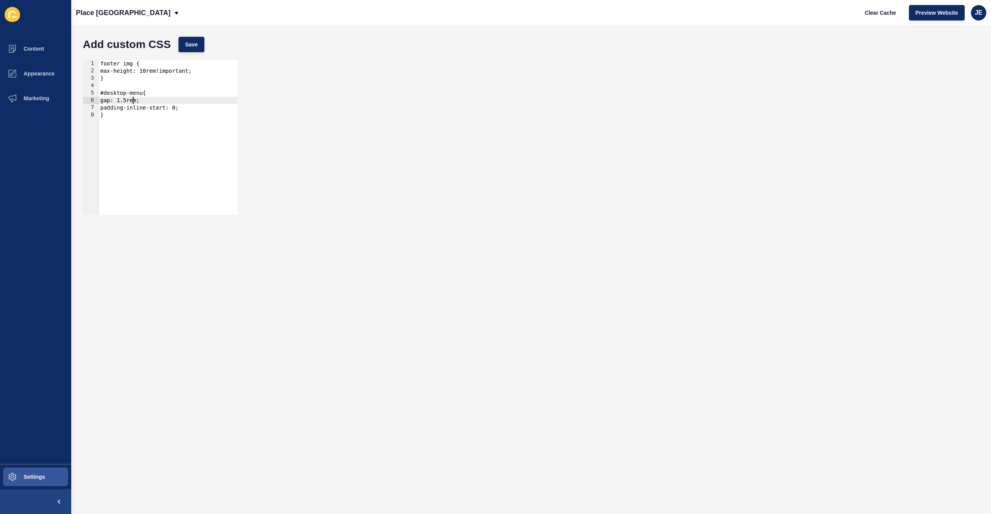
scroll to position [0, 0]
paste textarea "}"
drag, startPoint x: 119, startPoint y: 115, endPoint x: 96, endPoint y: 94, distance: 30.7
click at [96, 94] on div "} 1 2 3 4 5 6 7 8 9 10 11 12 13 14 footer img { max-height: 10rem!important; } …" at bounding box center [160, 137] width 155 height 155
type textarea "#desktop-menu{ gap: 1.5rem;"
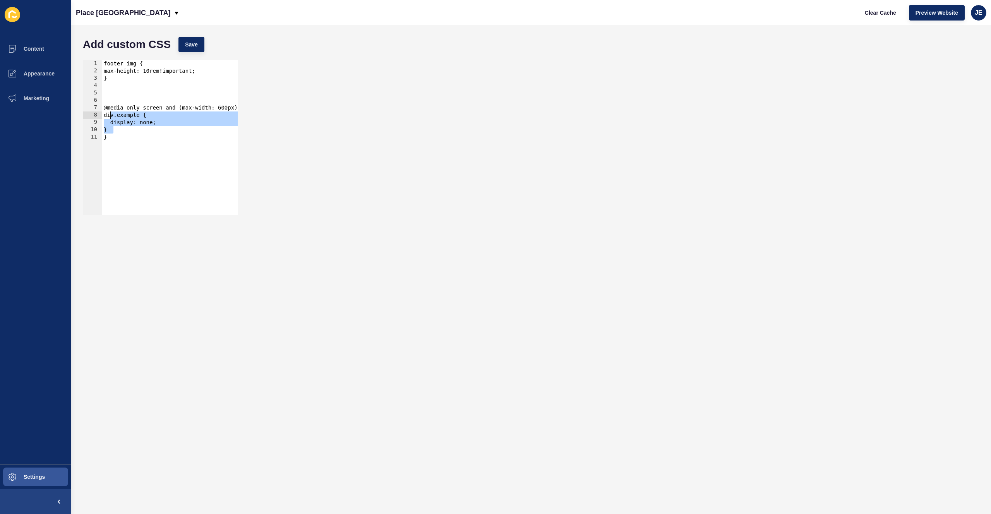
drag, startPoint x: 117, startPoint y: 124, endPoint x: 109, endPoint y: 118, distance: 9.9
click at [109, 118] on div "footer img { max-height: 10rem!important; } @media only screen and (max-width: …" at bounding box center [173, 142] width 143 height 164
paste textarea "}"
drag, startPoint x: 107, startPoint y: 124, endPoint x: 125, endPoint y: 135, distance: 20.7
click at [125, 135] on div "footer img { max-height: 10rem!important; } @media only screen and (max-width: …" at bounding box center [173, 142] width 143 height 164
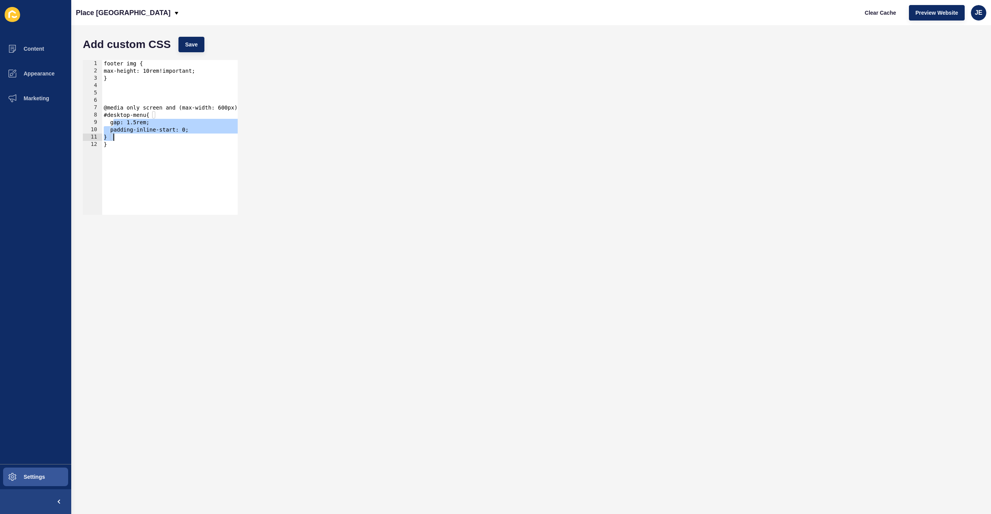
click at [213, 112] on div "footer img { max-height: 10rem!important; } @media only screen and (max-width: …" at bounding box center [173, 142] width 143 height 164
drag, startPoint x: 220, startPoint y: 110, endPoint x: 232, endPoint y: 116, distance: 13.5
click at [220, 110] on div "footer img { max-height: 10rem!important; } @media only screen and (max-width: …" at bounding box center [173, 142] width 143 height 164
click at [199, 45] on button "Save" at bounding box center [191, 44] width 26 height 15
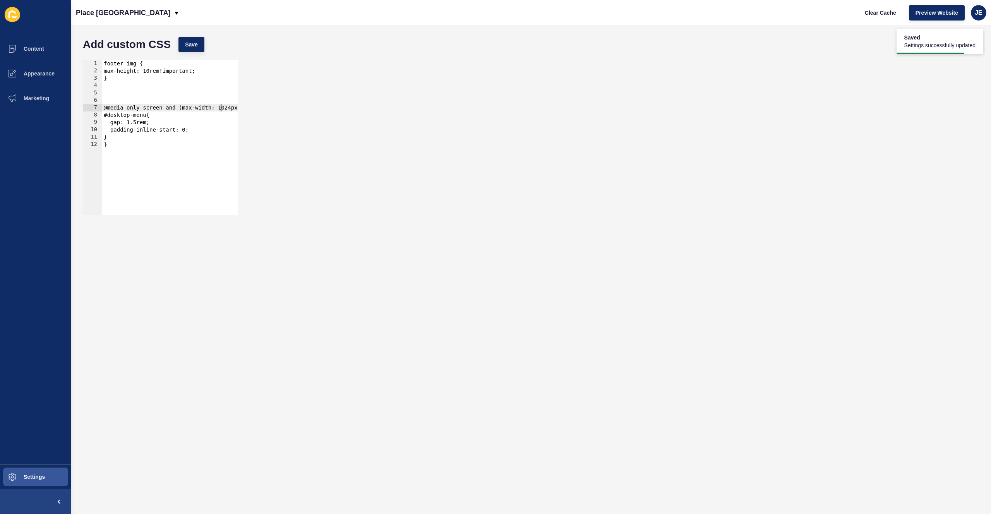
click at [221, 108] on div "footer img { max-height: 10rem!important; } @media only screen and (max-width: …" at bounding box center [175, 142] width 146 height 164
click at [184, 43] on button "Save" at bounding box center [191, 44] width 26 height 15
click at [165, 133] on div "footer img { max-height: 10rem!important; } @media only screen and (max-width: …" at bounding box center [173, 142] width 146 height 164
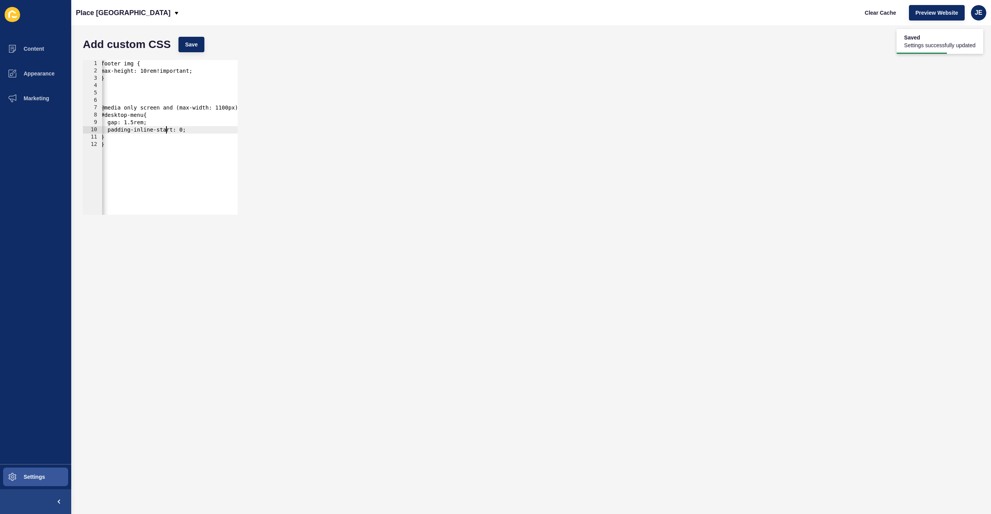
click at [174, 137] on div "footer img { max-height: 10rem!important; } @media only screen and (max-width: …" at bounding box center [173, 142] width 146 height 164
type textarea "}"
paste textarea "header-phone-number"
type textarea "#header-phone-number{"
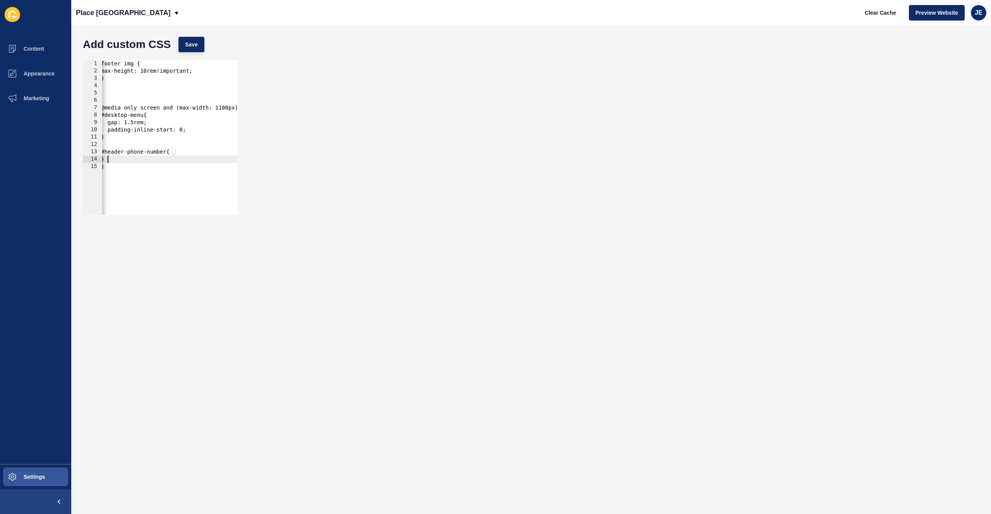
type textarea "}"
click at [192, 45] on span "Save" at bounding box center [191, 45] width 13 height 8
click at [162, 159] on div "footer img { max-height: 10rem!important; } @media only screen and (max-width: …" at bounding box center [173, 142] width 146 height 164
click at [198, 51] on button "Save" at bounding box center [191, 44] width 26 height 15
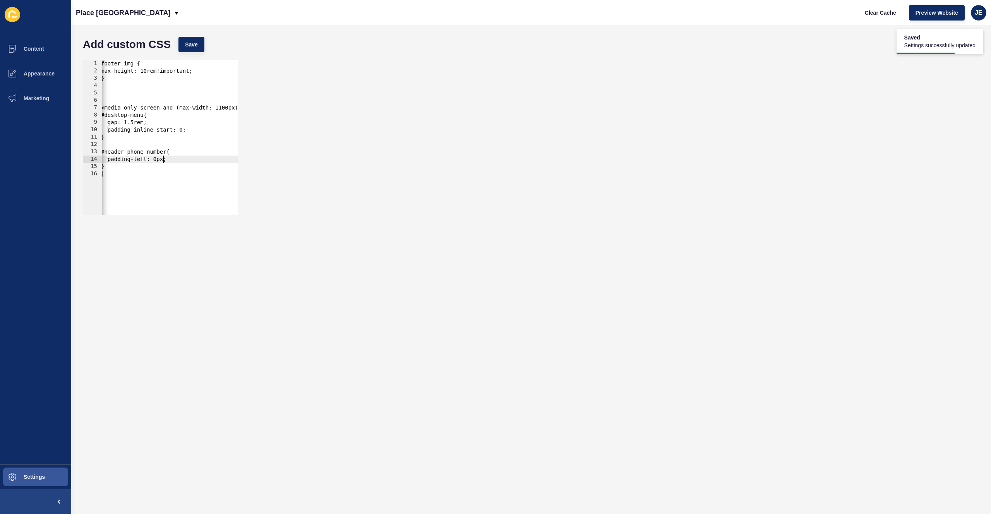
click at [160, 158] on div "footer img { max-height: 10rem!important; } @media only screen and (max-width: …" at bounding box center [173, 142] width 146 height 164
click at [191, 43] on span "Save" at bounding box center [191, 45] width 13 height 8
click at [138, 123] on div "footer img { max-height: 10rem!important; } @media only screen and (max-width: …" at bounding box center [173, 142] width 146 height 164
click at [190, 55] on div "Add custom CSS Save" at bounding box center [531, 44] width 904 height 23
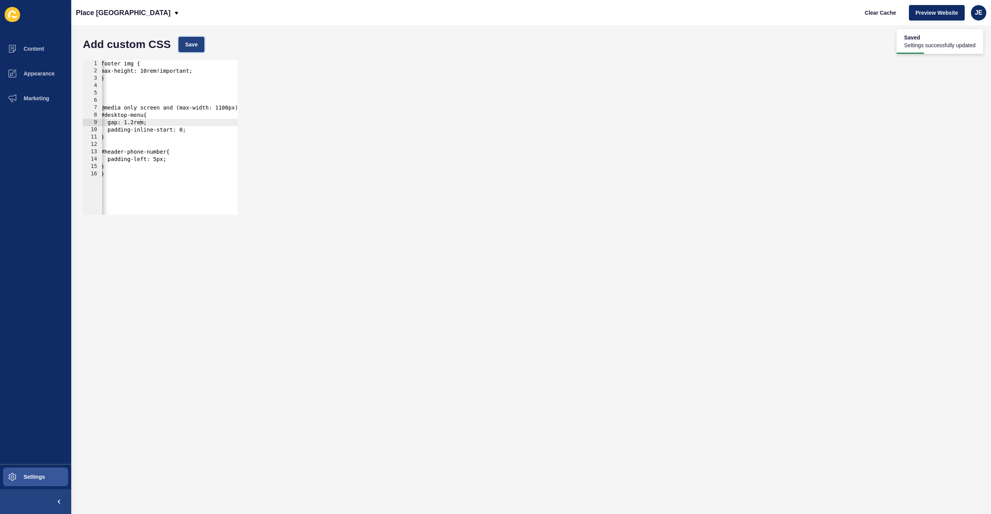
click at [194, 47] on span "Save" at bounding box center [191, 45] width 13 height 8
click at [219, 107] on div "footer img { max-height: 10rem!important; } @media only screen and (max-width: …" at bounding box center [173, 142] width 146 height 164
type textarea "@media only screen and (max-width: 1400px) {"
click at [189, 45] on span "Save" at bounding box center [191, 45] width 13 height 8
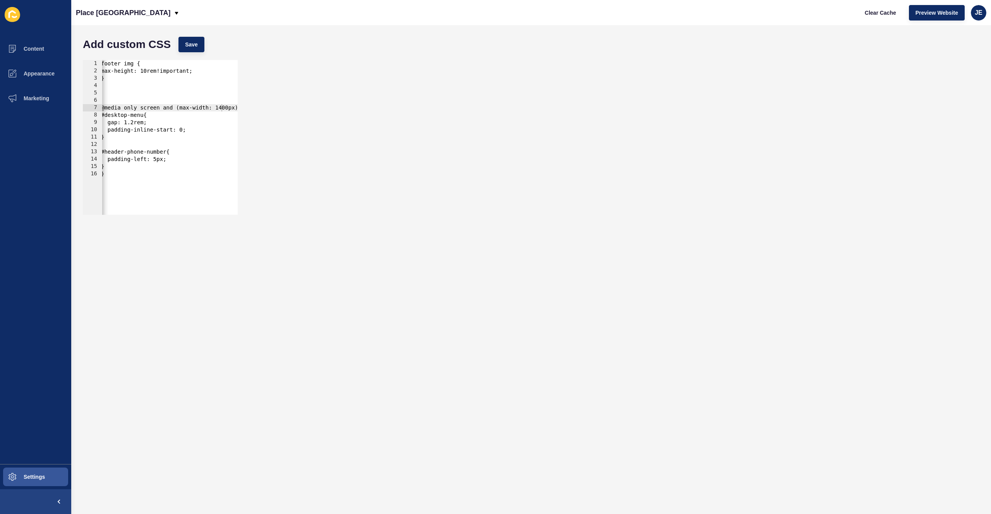
click at [319, 68] on div "@media only screen and (max-width: 1400px) { 1 2 3 4 5 6 7 8 9 10 11 12 13 14 1…" at bounding box center [531, 137] width 904 height 163
click at [319, 69] on div "@media only screen and (max-width: 1400px) { 1 2 3 4 5 6 7 8 9 10 11 12 13 14 1…" at bounding box center [531, 137] width 904 height 163
